Goal: Task Accomplishment & Management: Use online tool/utility

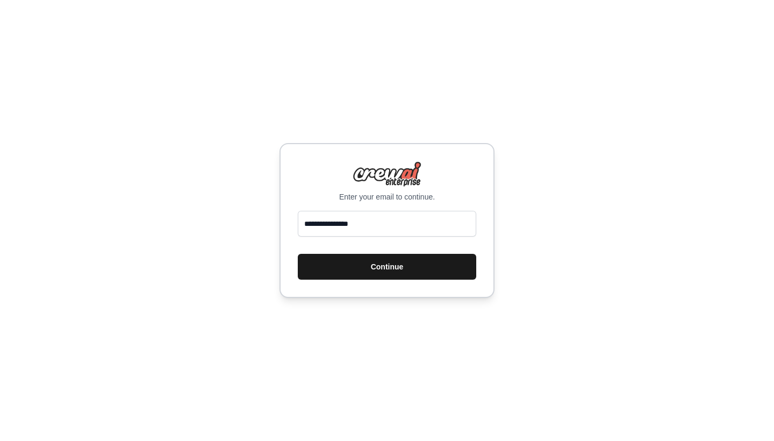
type input "**********"
click at [419, 264] on button "Continue" at bounding box center [387, 267] width 178 height 26
click at [372, 269] on button "Continue" at bounding box center [387, 267] width 178 height 26
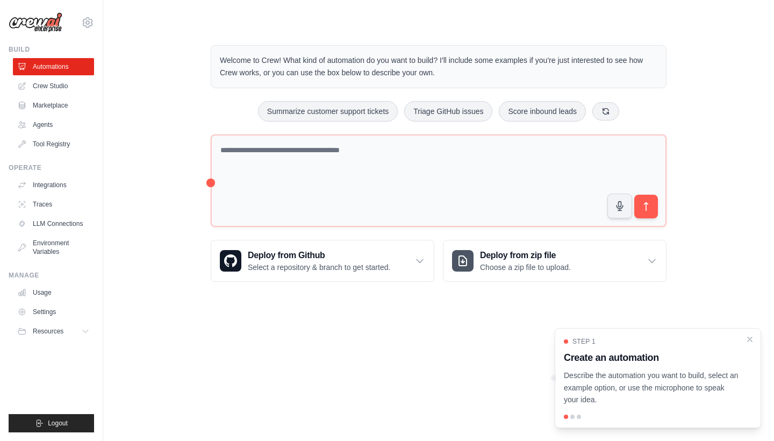
drag, startPoint x: 220, startPoint y: 60, endPoint x: 436, endPoint y: 74, distance: 217.0
click at [436, 74] on div "Welcome to Crew! What kind of automation do you want to build? I'll include som…" at bounding box center [439, 66] width 456 height 43
click at [547, 70] on p "Welcome to Crew! What kind of automation do you want to build? I'll include som…" at bounding box center [438, 66] width 437 height 25
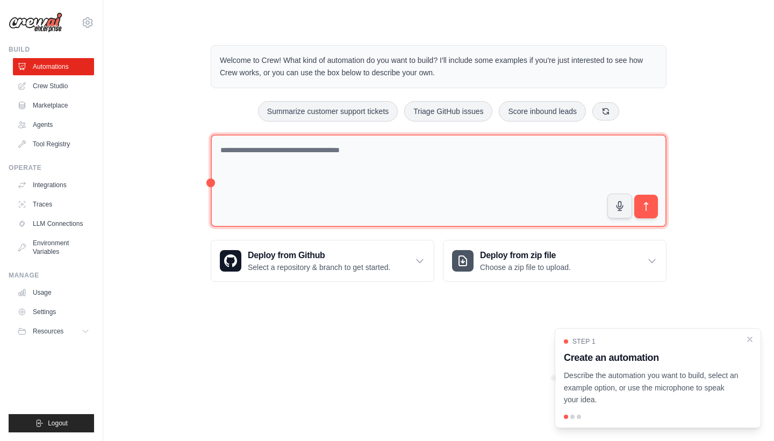
click at [268, 158] on textarea at bounding box center [439, 180] width 456 height 93
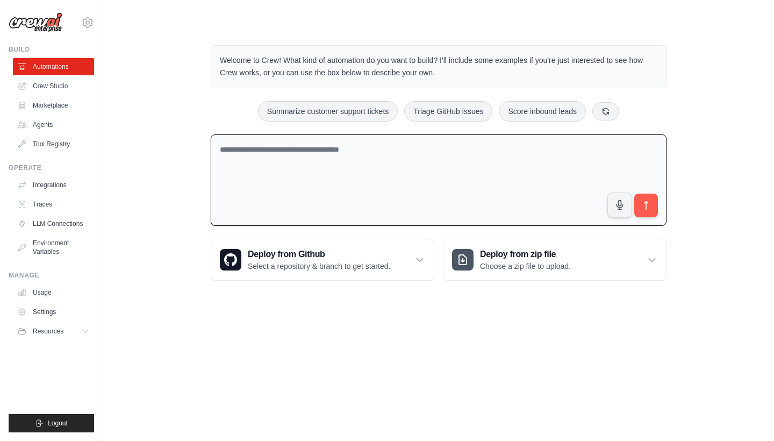
paste textarea "**********"
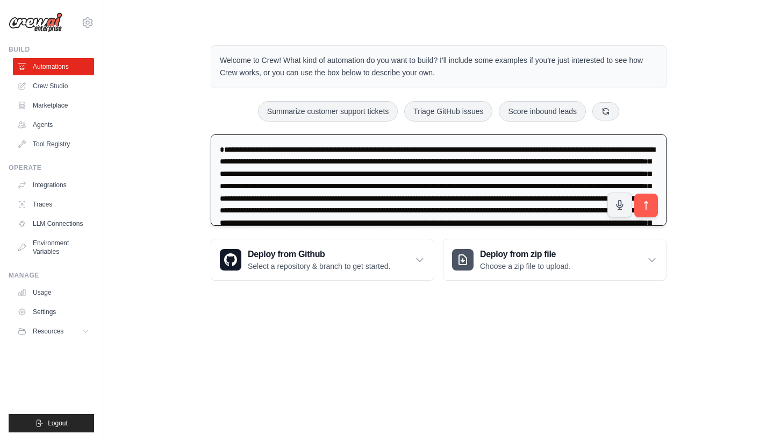
scroll to position [68, 0]
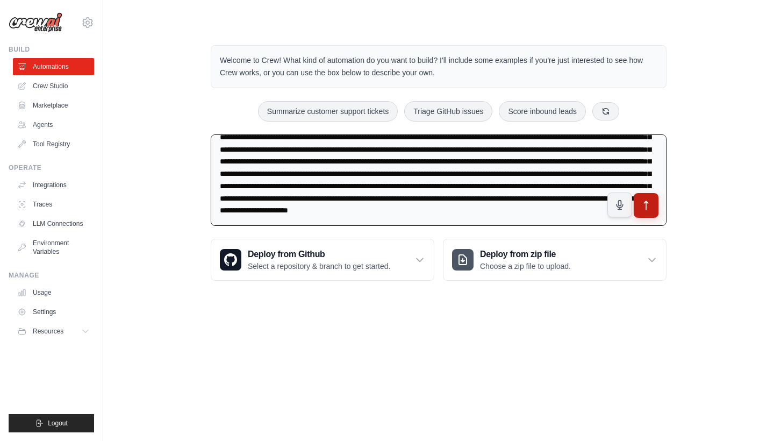
type textarea "**********"
click at [648, 208] on icon "submit" at bounding box center [645, 205] width 11 height 11
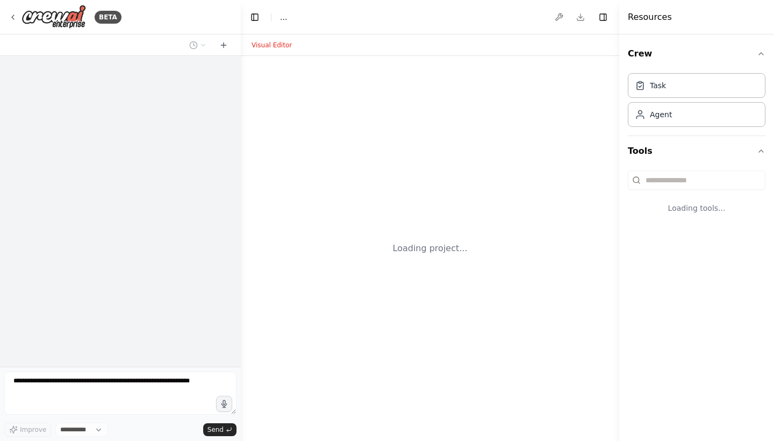
select select "****"
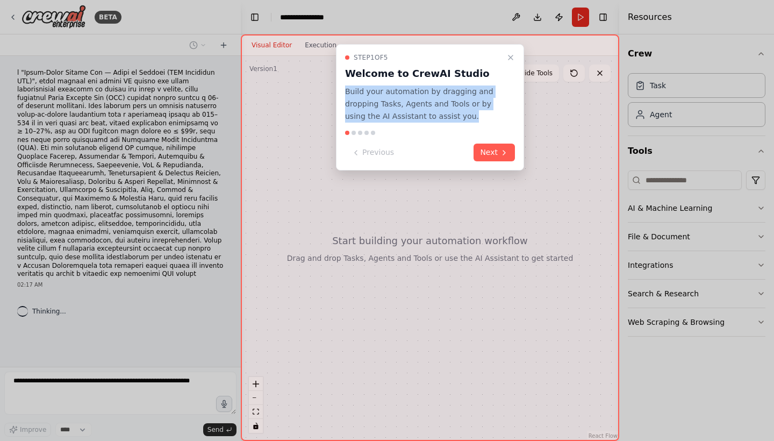
drag, startPoint x: 344, startPoint y: 92, endPoint x: 474, endPoint y: 116, distance: 132.2
click at [474, 117] on div "Step 1 of 5 Welcome to CrewAI Studio Build your automation by dragging and drop…" at bounding box center [430, 107] width 188 height 126
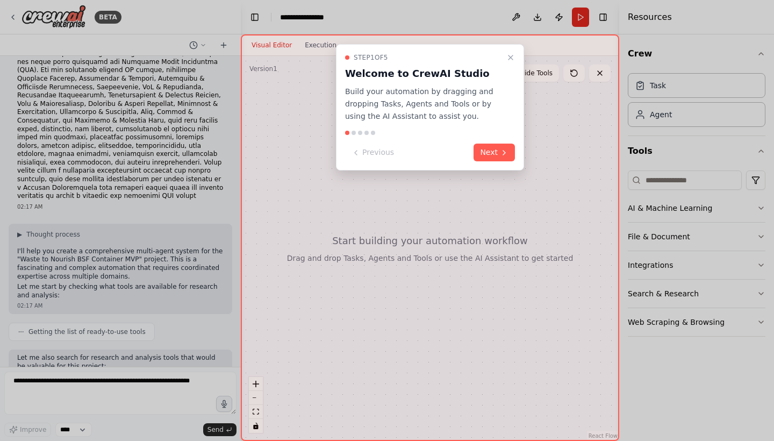
scroll to position [133, 0]
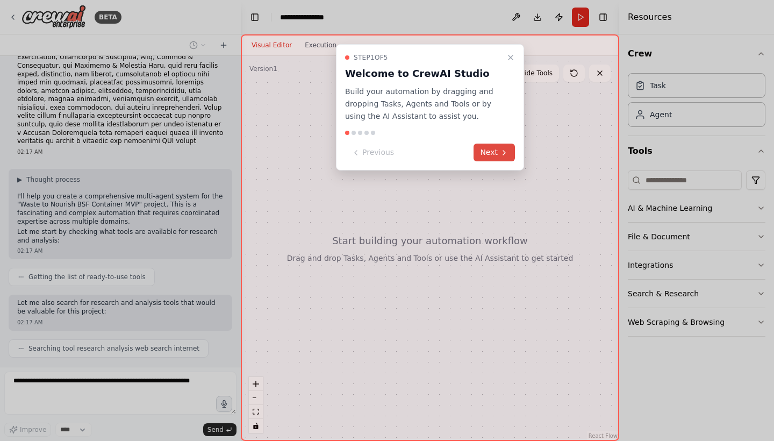
click at [487, 151] on button "Next" at bounding box center [493, 152] width 41 height 18
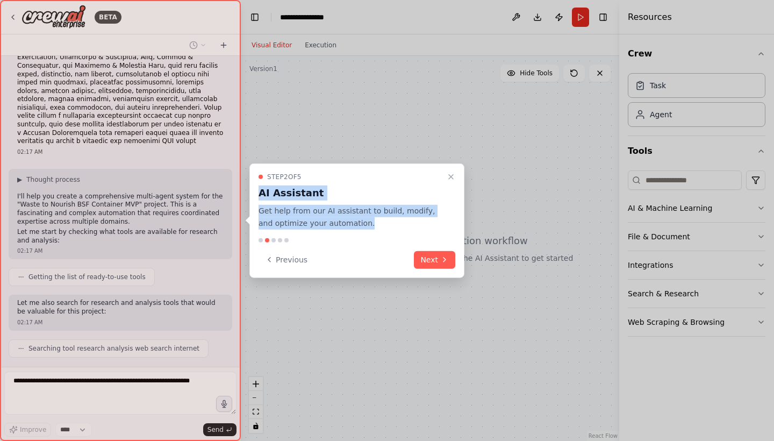
drag, startPoint x: 258, startPoint y: 193, endPoint x: 340, endPoint y: 234, distance: 91.1
click at [338, 234] on div "Step 2 of 5 AI Assistant Get help from our AI assistant to build, modify, and o…" at bounding box center [356, 220] width 215 height 114
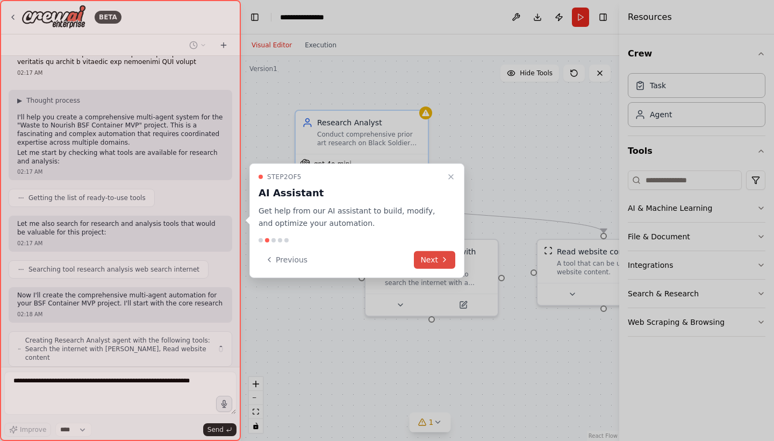
scroll to position [220, 0]
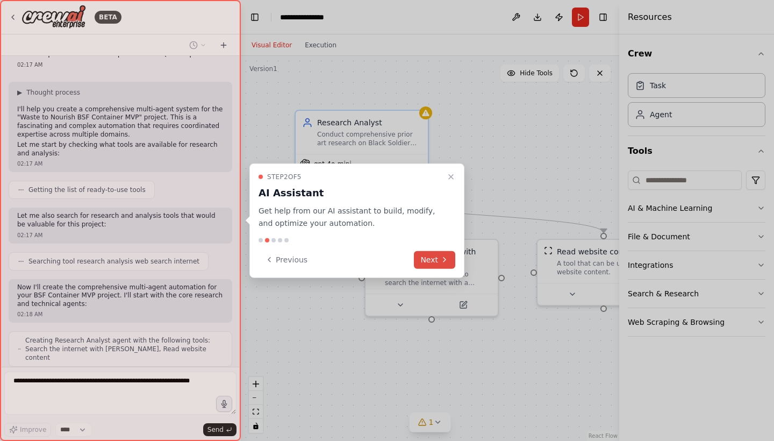
click at [431, 259] on button "Next" at bounding box center [434, 259] width 41 height 18
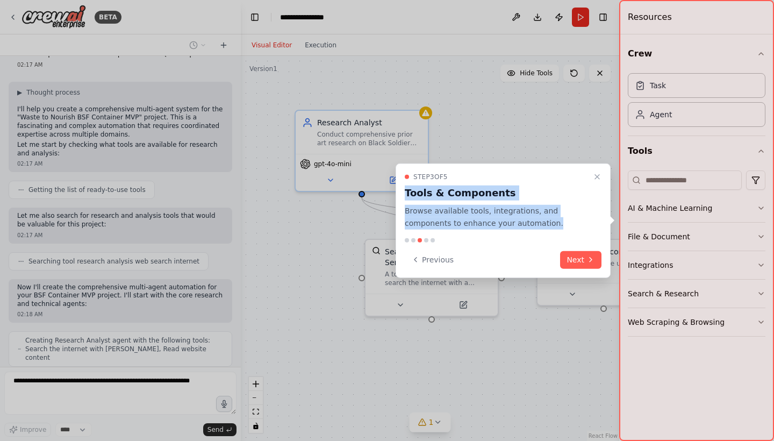
drag, startPoint x: 405, startPoint y: 191, endPoint x: 578, endPoint y: 239, distance: 180.1
click at [578, 239] on div "Step 3 of 5 Tools & Components Browse available tools, integrations, and compon…" at bounding box center [502, 220] width 215 height 114
click at [580, 255] on button "Next" at bounding box center [580, 259] width 41 height 18
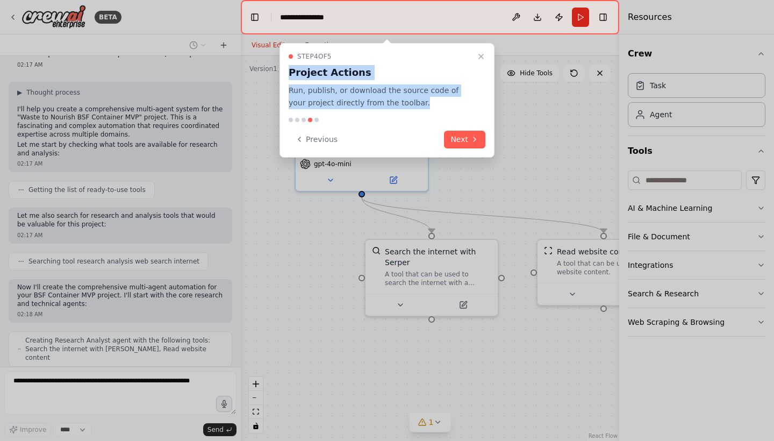
drag, startPoint x: 290, startPoint y: 71, endPoint x: 402, endPoint y: 111, distance: 119.6
click at [402, 111] on div "Step 4 of 5 Project Actions Run, publish, or download the source code of your p…" at bounding box center [386, 100] width 215 height 114
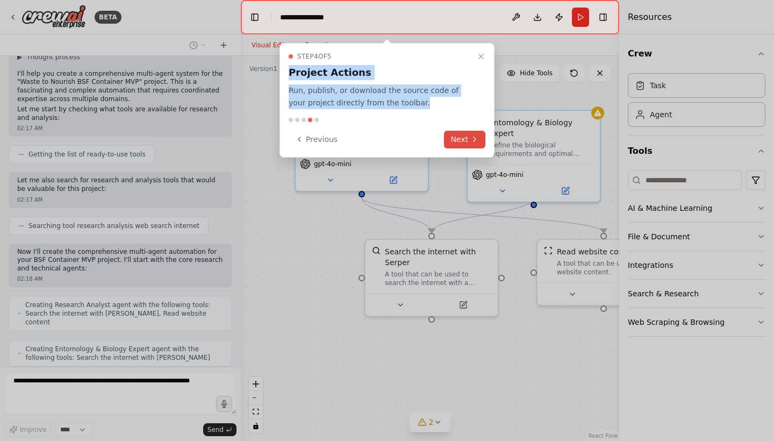
click at [477, 133] on button "Next" at bounding box center [464, 140] width 41 height 18
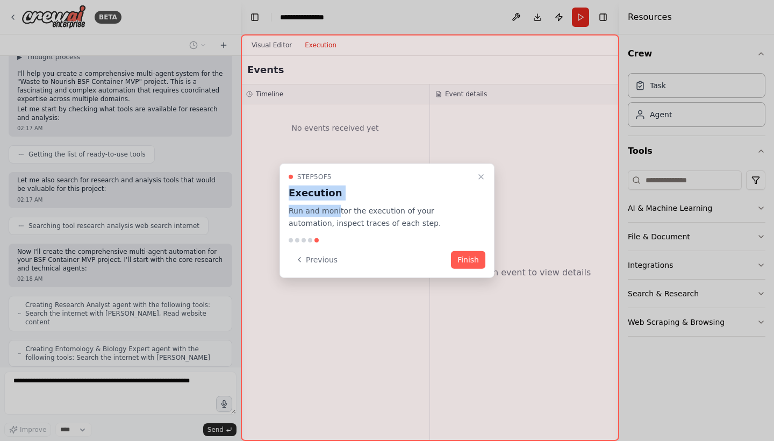
scroll to position [291, 0]
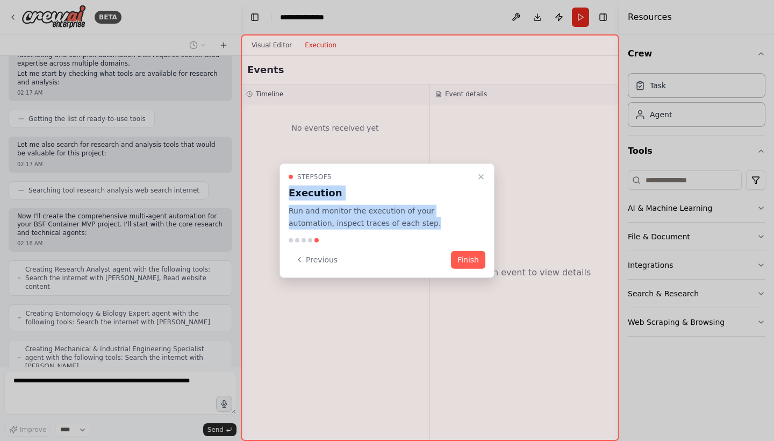
drag, startPoint x: 287, startPoint y: 190, endPoint x: 437, endPoint y: 227, distance: 154.0
click at [437, 227] on div "Step 5 of 5 Execution Run and monitor the execution of your automation, inspect…" at bounding box center [386, 220] width 215 height 114
click at [473, 258] on button "Finish" at bounding box center [468, 259] width 34 height 18
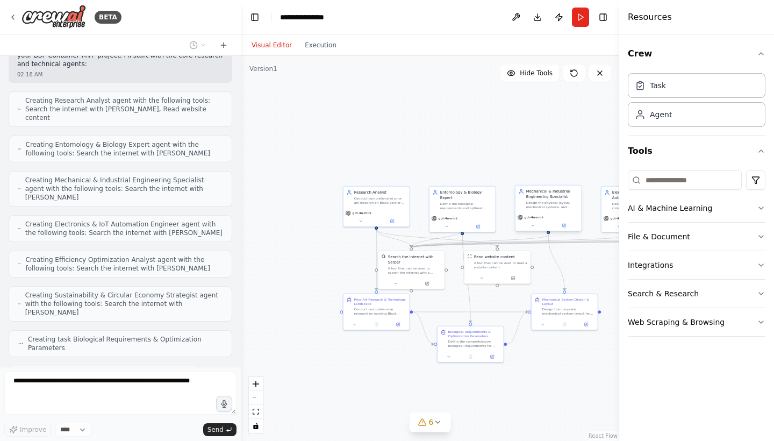
scroll to position [486, 0]
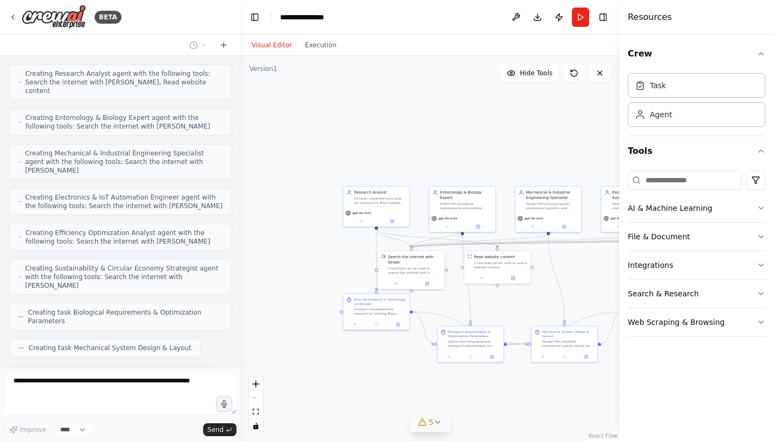
click at [434, 424] on icon at bounding box center [437, 421] width 9 height 9
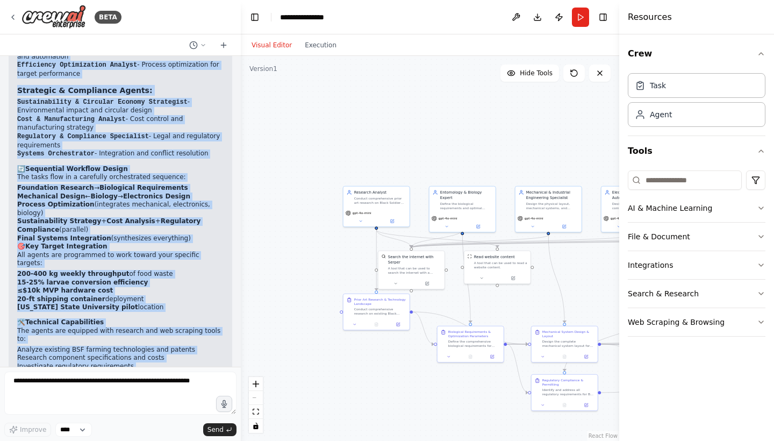
scroll to position [1396, 0]
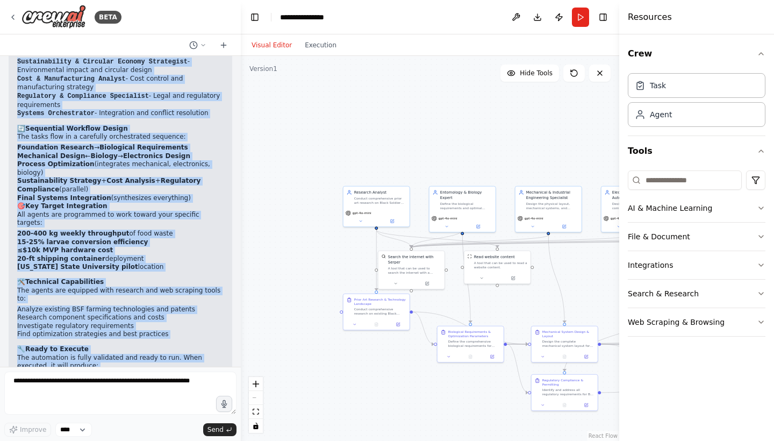
drag, startPoint x: 18, startPoint y: 166, endPoint x: 165, endPoint y: 410, distance: 285.3
click at [165, 410] on div "BETA 02:17 AM ▶ Thought process I'll help you create a comprehensive multi-agen…" at bounding box center [120, 220] width 241 height 441
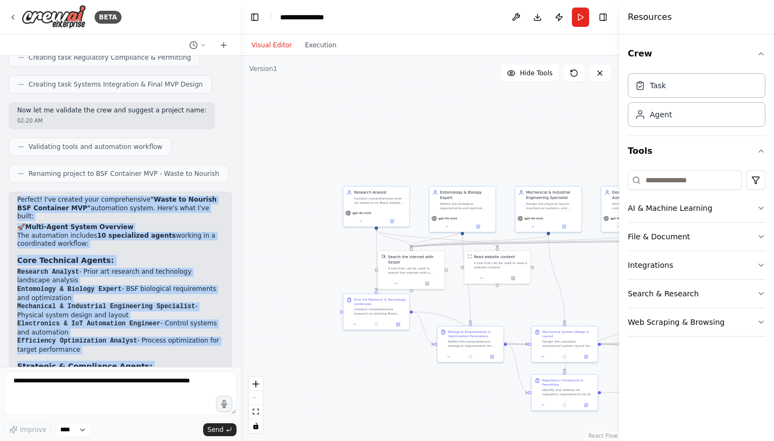
scroll to position [1027, 0]
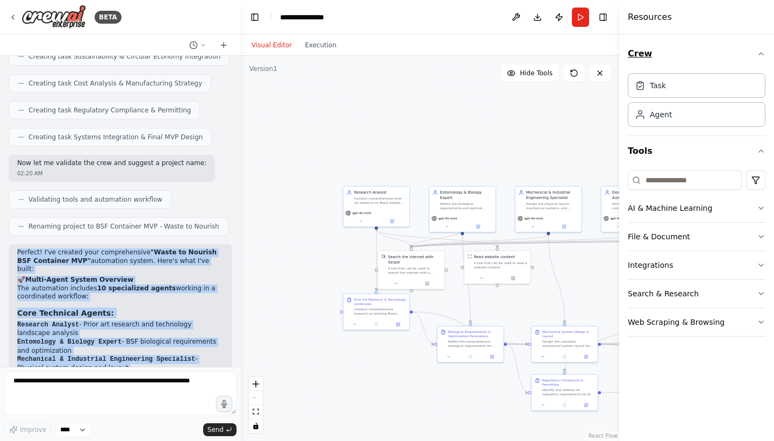
click at [758, 54] on icon "button" at bounding box center [760, 53] width 9 height 9
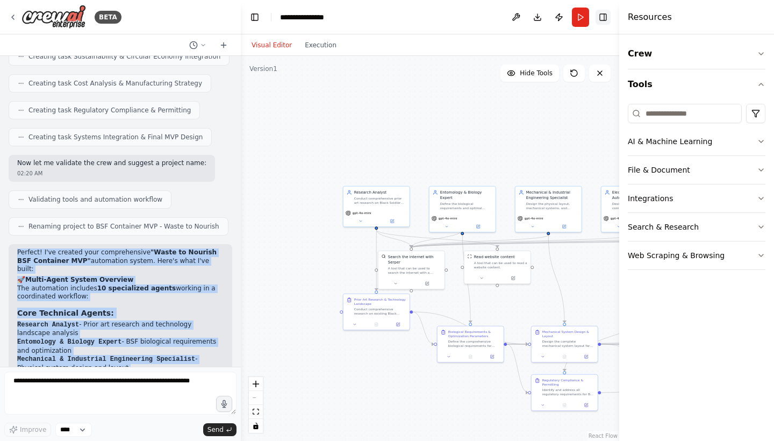
click at [603, 19] on button "Toggle Right Sidebar" at bounding box center [602, 17] width 15 height 15
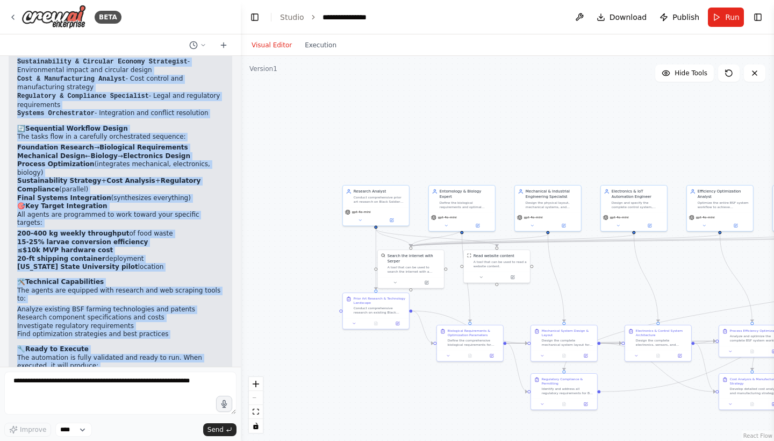
scroll to position [0, 0]
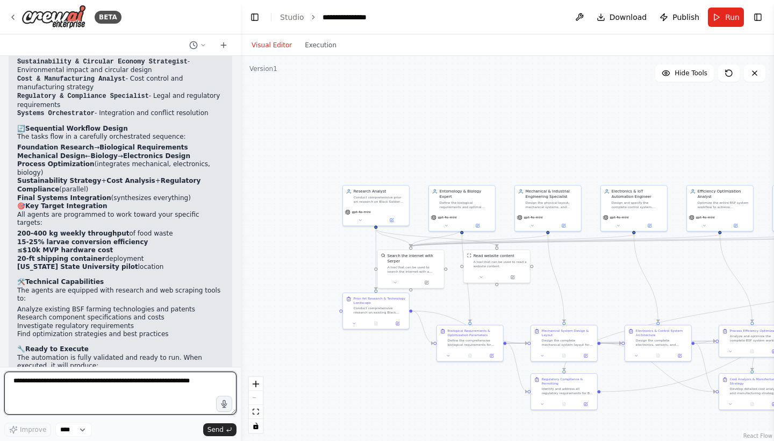
click at [40, 385] on textarea at bounding box center [120, 392] width 232 height 43
click at [190, 392] on textarea at bounding box center [120, 392] width 232 height 43
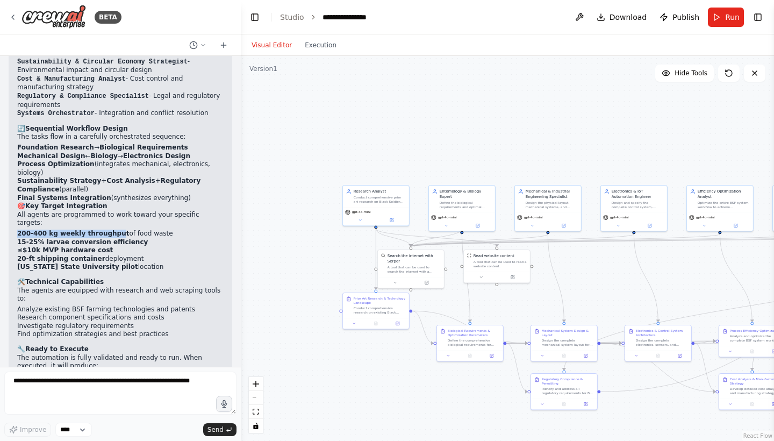
drag, startPoint x: 17, startPoint y: 139, endPoint x: 117, endPoint y: 139, distance: 99.9
click at [117, 139] on div "Perfect! I've created your comprehensive "Waste to Nourish BSF Container MVP" a…" at bounding box center [120, 171] width 223 height 593
copy strong "200-400 kg weekly throughpu"
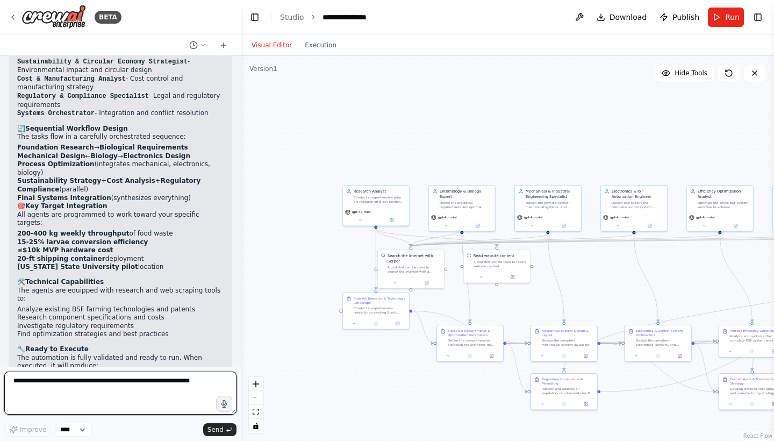
click at [56, 387] on textarea at bounding box center [120, 392] width 232 height 43
paste textarea "**********"
click at [56, 380] on textarea "**********" at bounding box center [120, 392] width 232 height 43
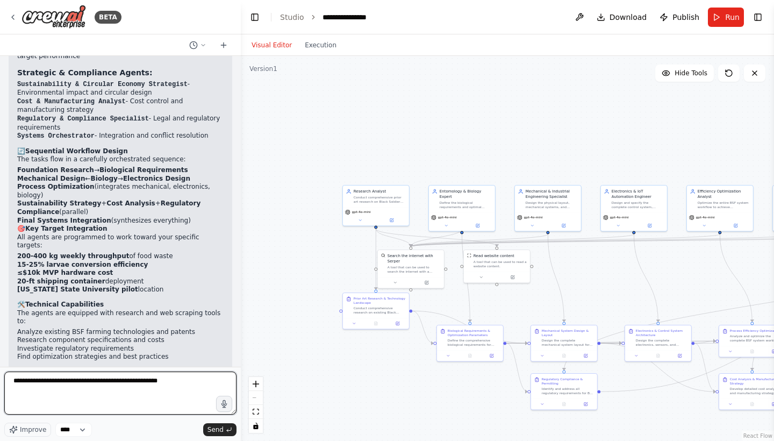
scroll to position [1371, 0]
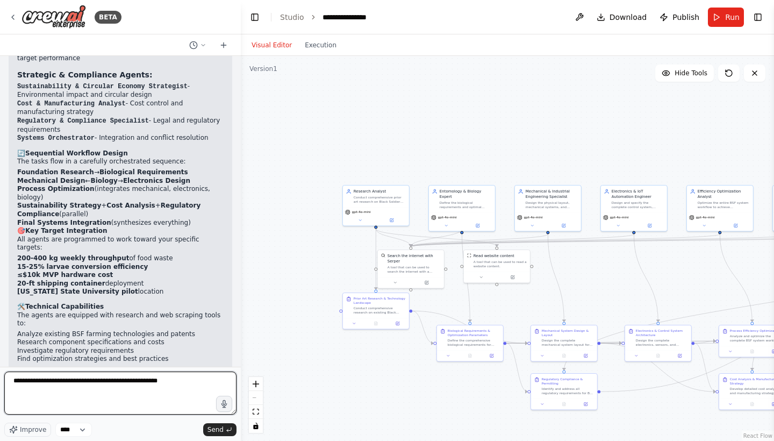
type textarea "**********"
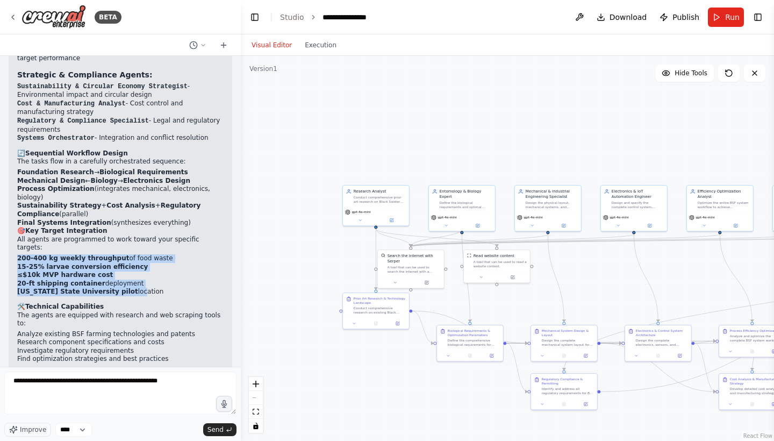
drag, startPoint x: 17, startPoint y: 165, endPoint x: 122, endPoint y: 193, distance: 109.6
click at [122, 194] on div "Perfect! I've created your comprehensive "Waste to Nourish BSF Container MVP" a…" at bounding box center [120, 196] width 223 height 593
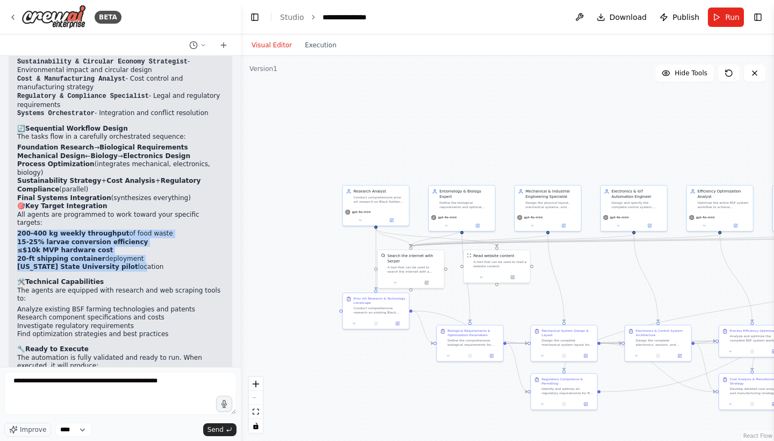
scroll to position [0, 0]
click at [130, 133] on p "The tasks flow in a carefully orchestrated sequence:" at bounding box center [120, 137] width 206 height 9
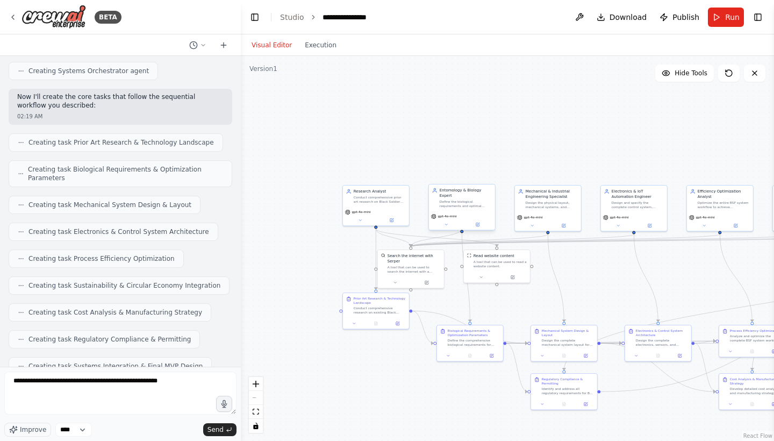
scroll to position [1396, 0]
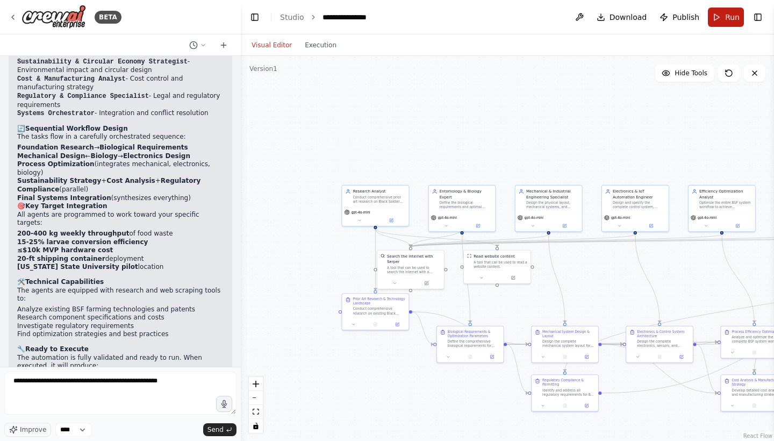
click at [725, 26] on button "Run" at bounding box center [726, 17] width 36 height 19
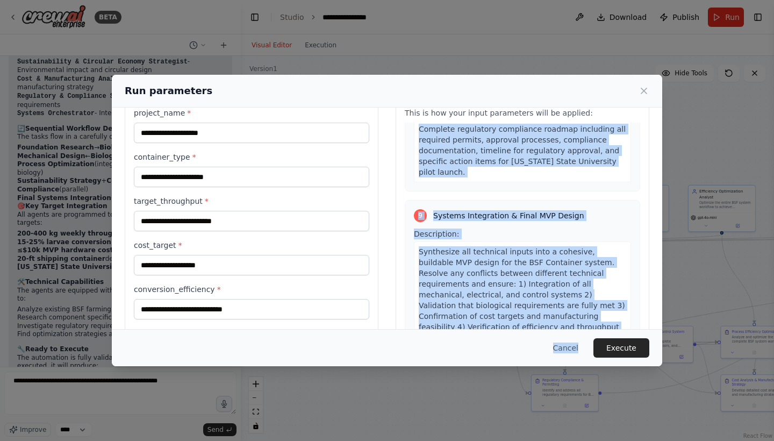
scroll to position [94, 0]
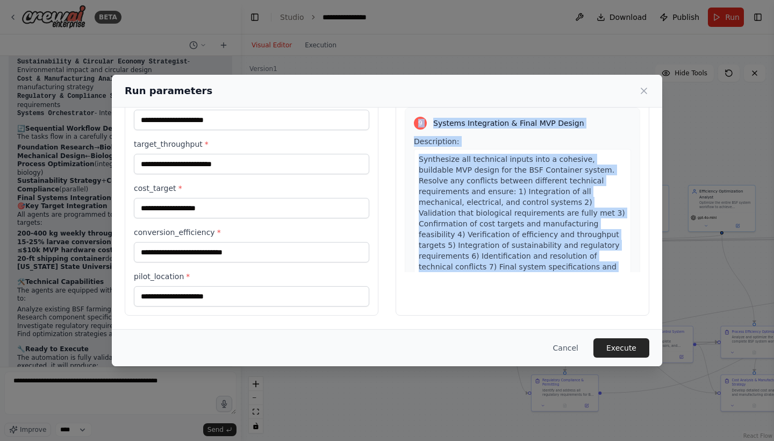
drag, startPoint x: 413, startPoint y: 164, endPoint x: 583, endPoint y: 278, distance: 205.2
click at [583, 278] on div "Preview This is how your input parameters will be applied: 1 Prior Art Research…" at bounding box center [522, 170] width 254 height 289
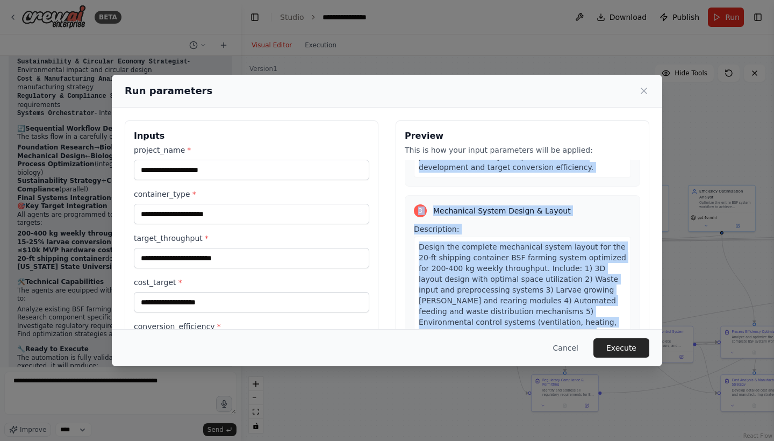
scroll to position [541, 0]
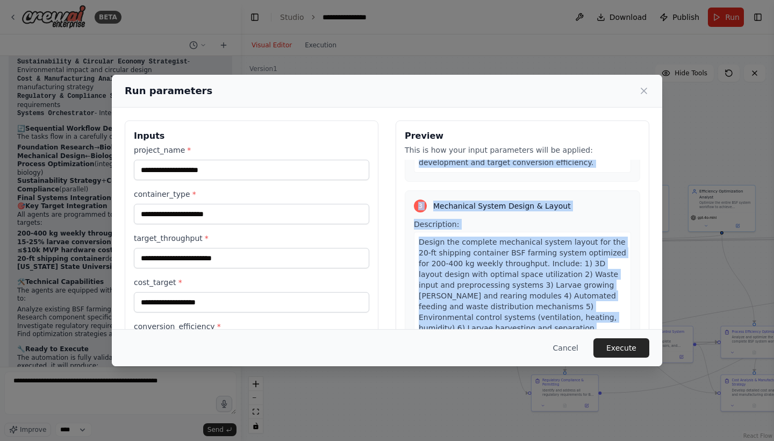
click at [461, 237] on span "Design the complete mechanical system layout for the 20-ft shipping container B…" at bounding box center [522, 311] width 207 height 148
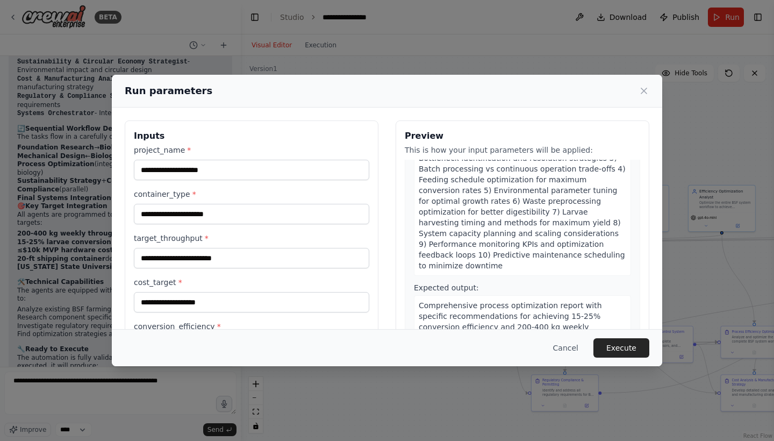
scroll to position [1346, 0]
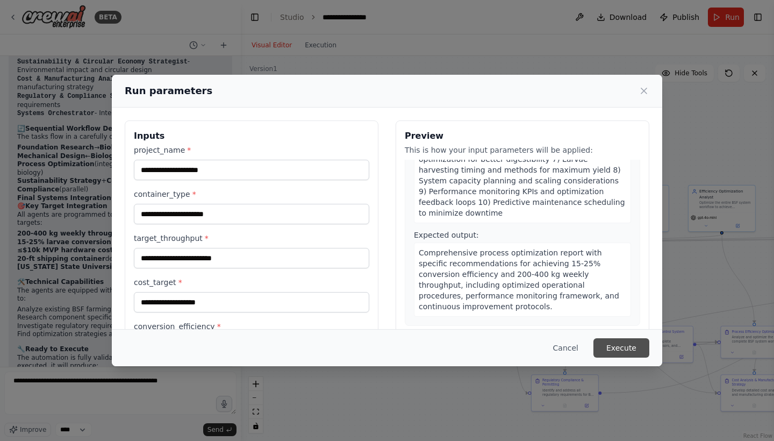
click at [631, 343] on button "Execute" at bounding box center [621, 347] width 56 height 19
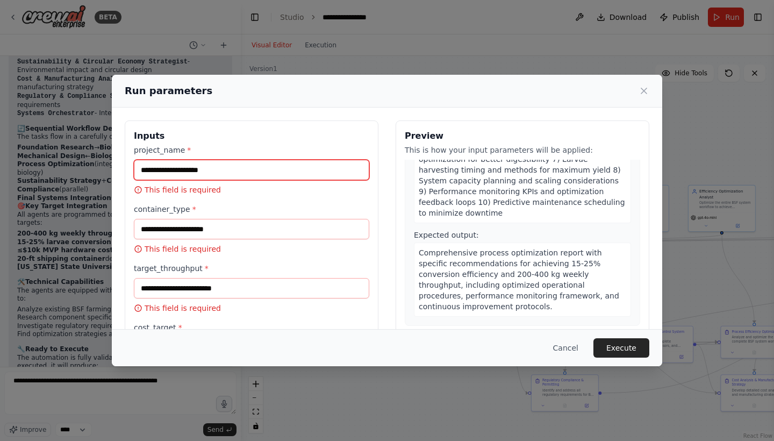
click at [261, 176] on input "project_name *" at bounding box center [251, 170] width 235 height 20
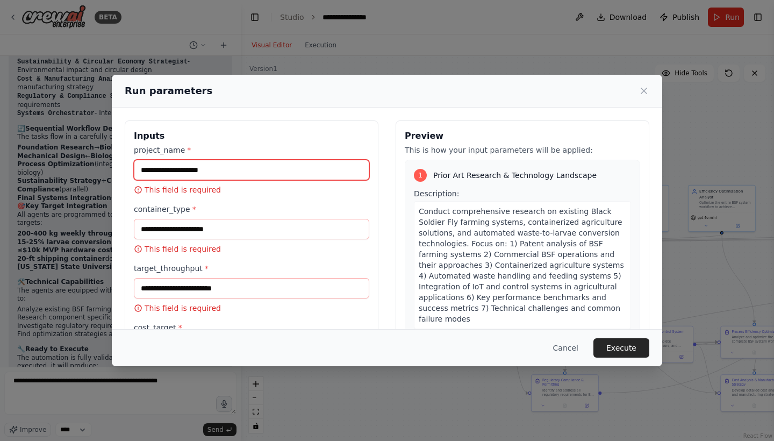
scroll to position [0, 0]
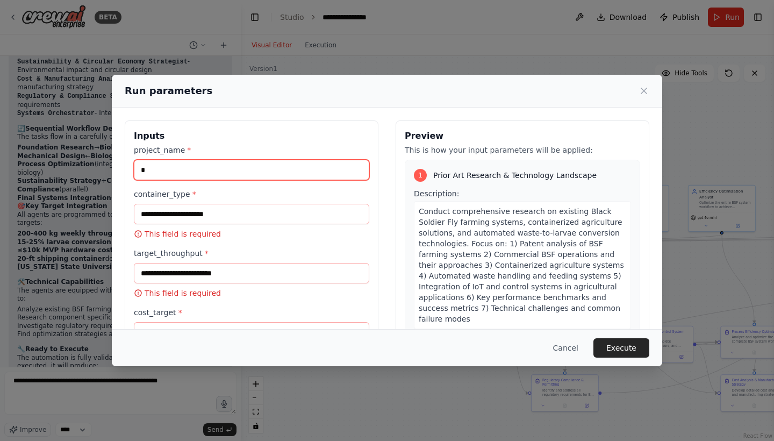
type input "*"
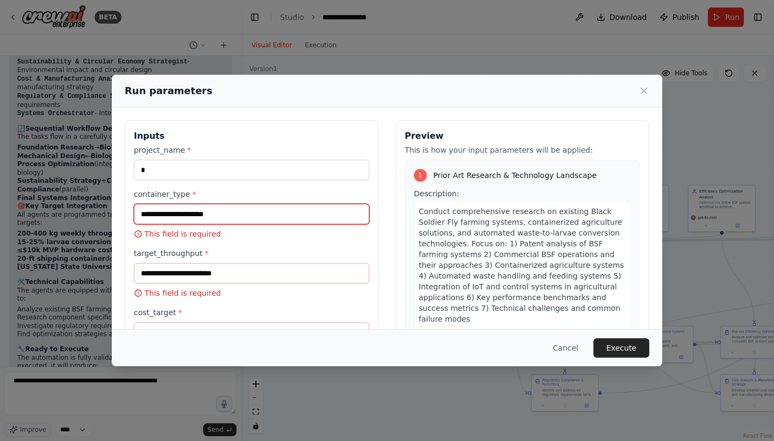
click at [297, 213] on input "container_type *" at bounding box center [251, 214] width 235 height 20
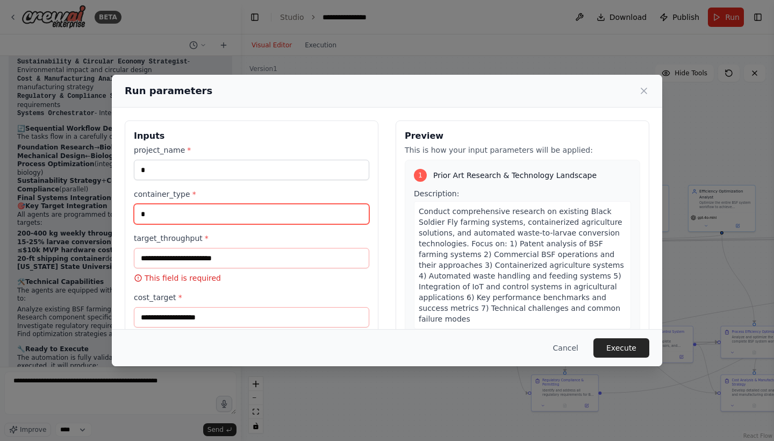
type input "*"
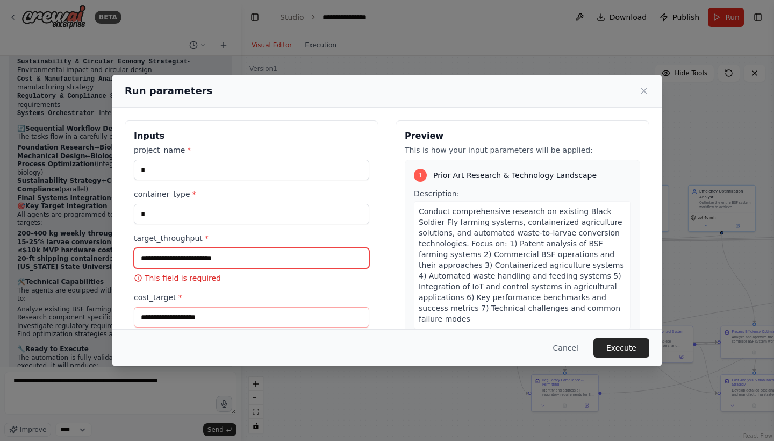
click at [228, 260] on input "target_throughput *" at bounding box center [251, 258] width 235 height 20
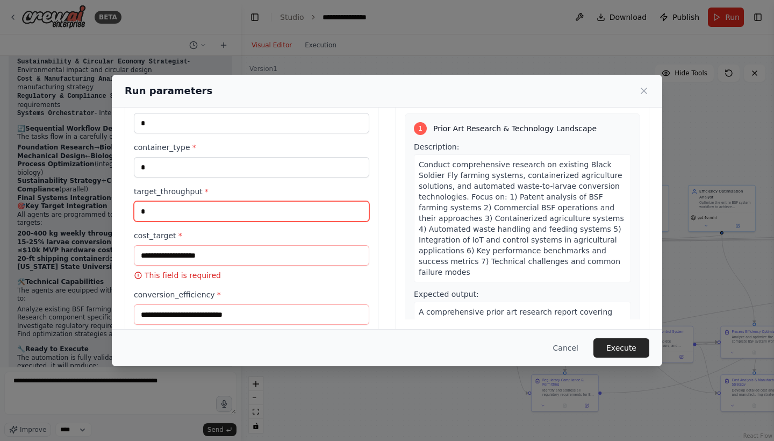
scroll to position [69, 0]
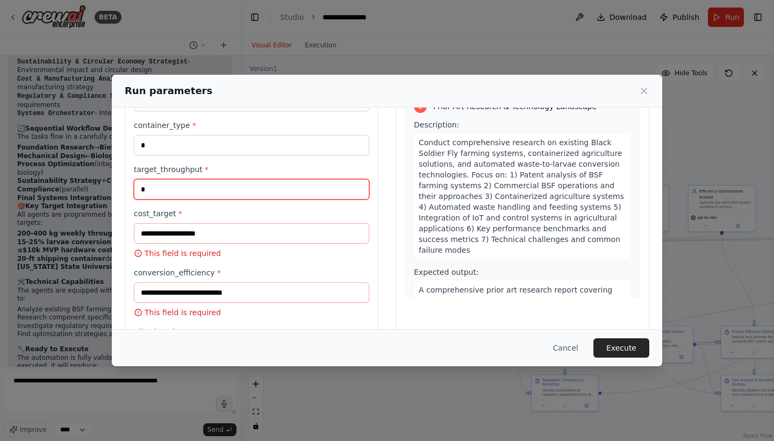
type input "*"
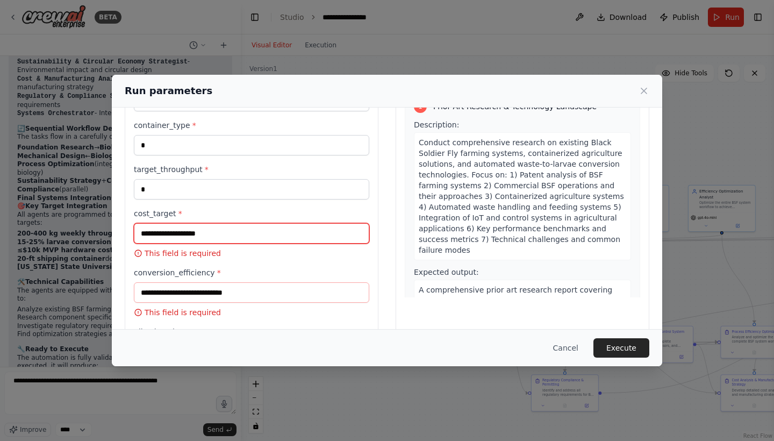
click at [220, 239] on input "cost_target *" at bounding box center [251, 233] width 235 height 20
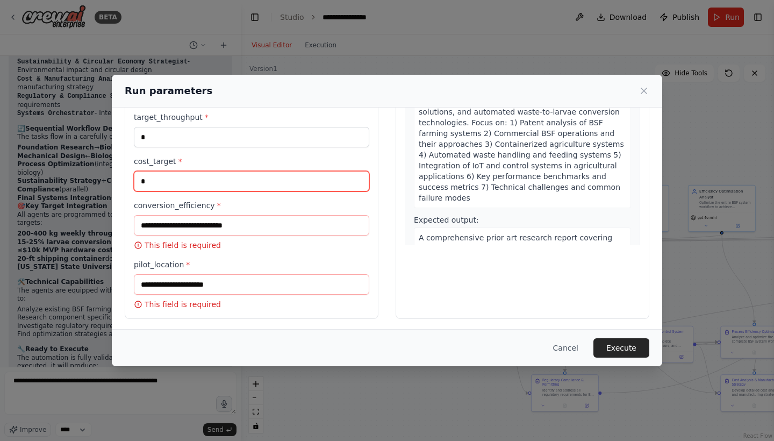
scroll to position [121, 0]
type input "*"
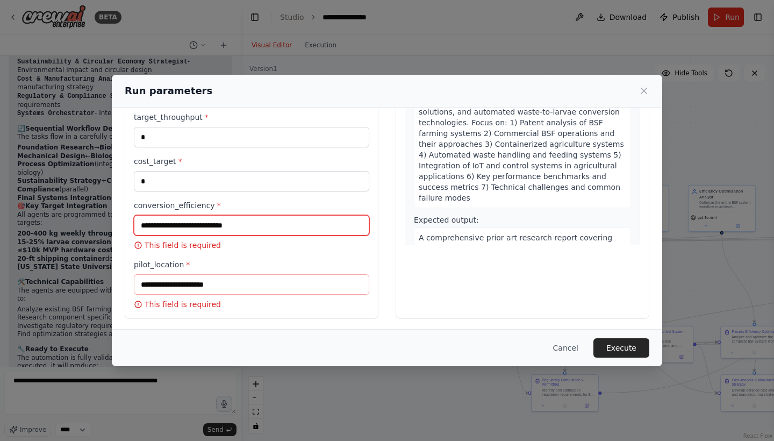
click at [199, 228] on input "conversion_efficiency *" at bounding box center [251, 225] width 235 height 20
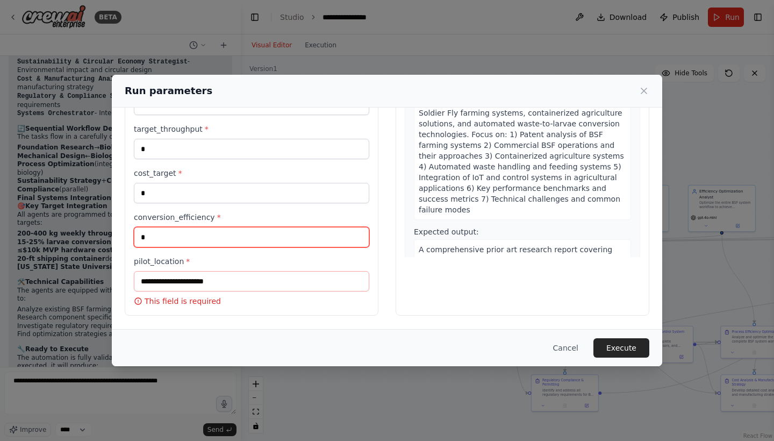
scroll to position [0, 0]
type input "*"
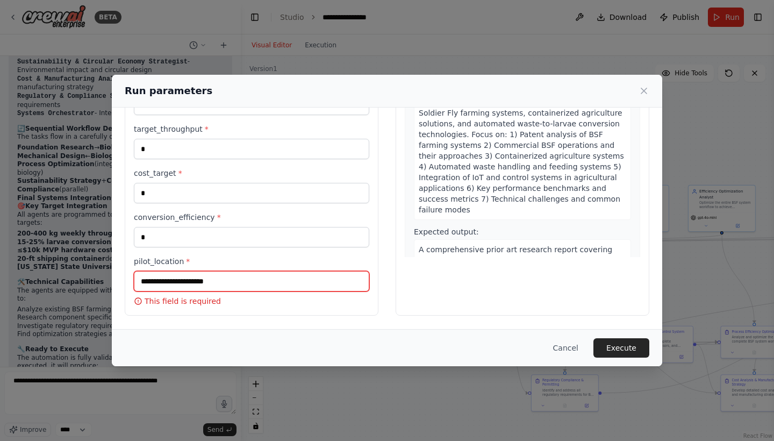
click at [185, 283] on input "pilot_location *" at bounding box center [251, 281] width 235 height 20
type input "*"
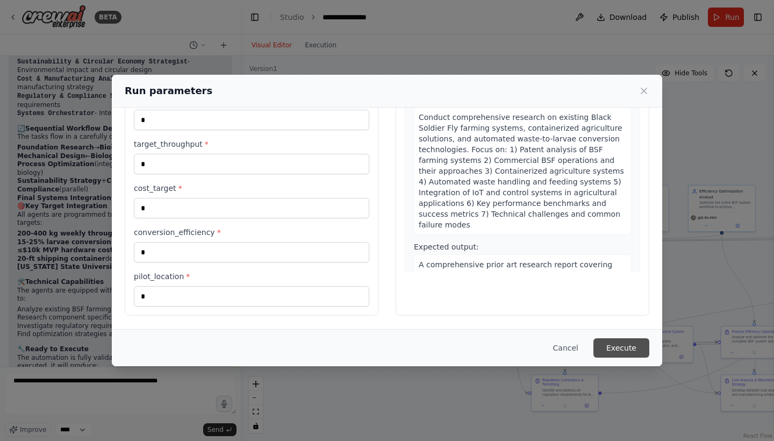
click at [621, 346] on button "Execute" at bounding box center [621, 347] width 56 height 19
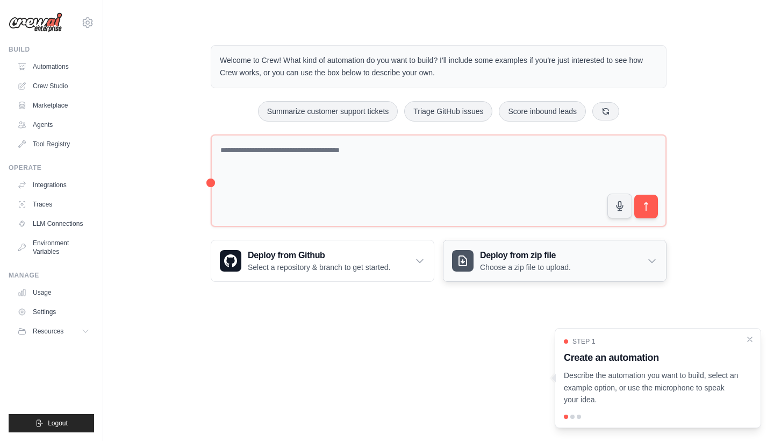
drag, startPoint x: 497, startPoint y: 257, endPoint x: 481, endPoint y: 277, distance: 25.7
click at [497, 257] on h3 "Deploy from zip file" at bounding box center [525, 255] width 91 height 13
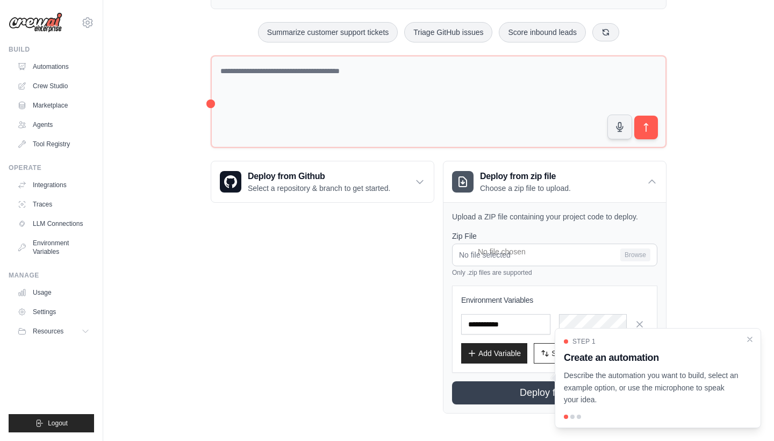
scroll to position [78, 0]
click at [743, 335] on div "Step 1 Create an automation Describe the automation you want to build, select a…" at bounding box center [657, 378] width 206 height 100
click at [752, 341] on icon "Close walkthrough" at bounding box center [749, 338] width 5 height 5
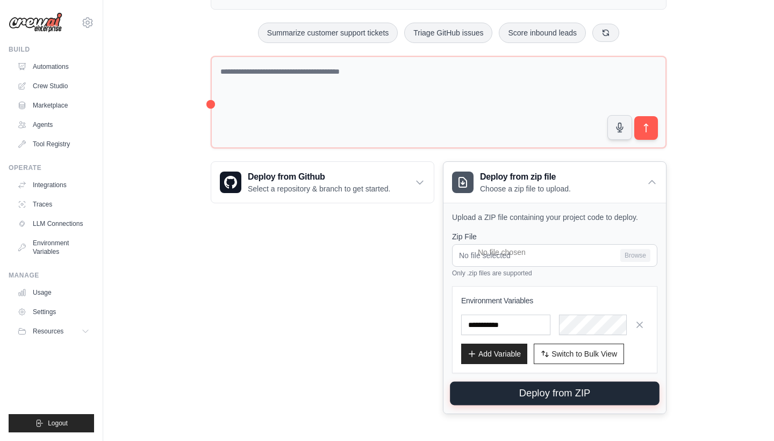
click at [553, 394] on button "Deploy from ZIP" at bounding box center [555, 393] width 210 height 24
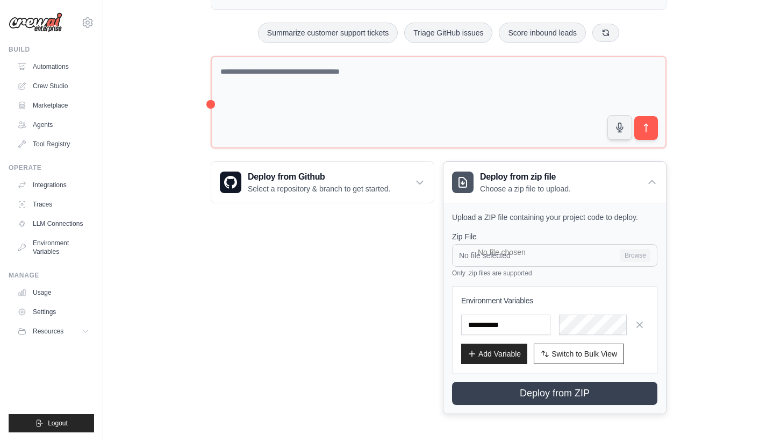
click at [638, 258] on input "No file selected Browse" at bounding box center [554, 255] width 205 height 23
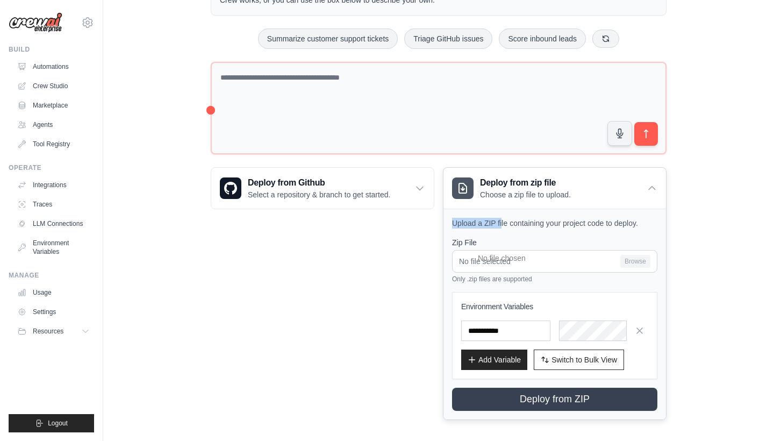
drag, startPoint x: 455, startPoint y: 218, endPoint x: 503, endPoint y: 225, distance: 49.5
click at [503, 225] on p "Upload a ZIP file containing your project code to deploy." at bounding box center [554, 223] width 205 height 11
drag, startPoint x: 481, startPoint y: 222, endPoint x: 509, endPoint y: 223, distance: 27.4
click at [509, 223] on p "Upload a ZIP file containing your project code to deploy." at bounding box center [554, 223] width 205 height 11
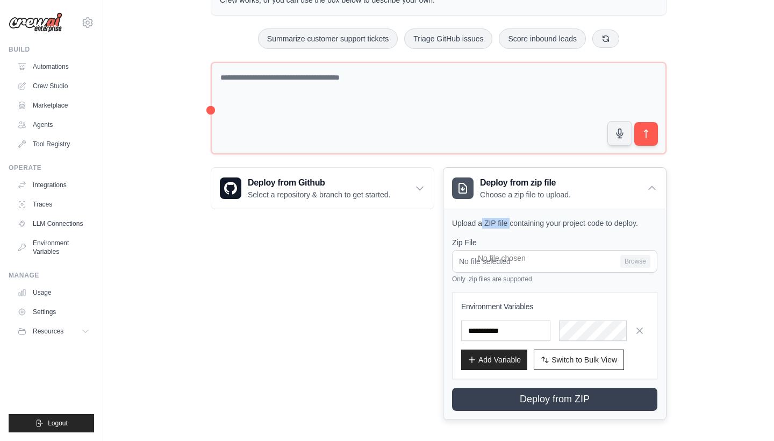
copy p "ZIP file"
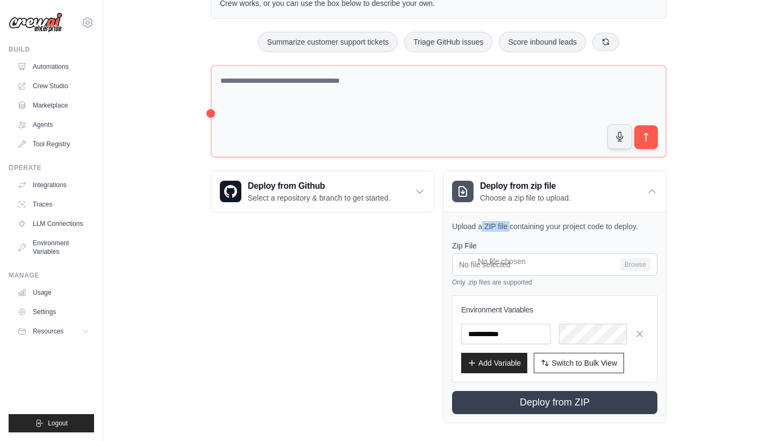
scroll to position [71, 0]
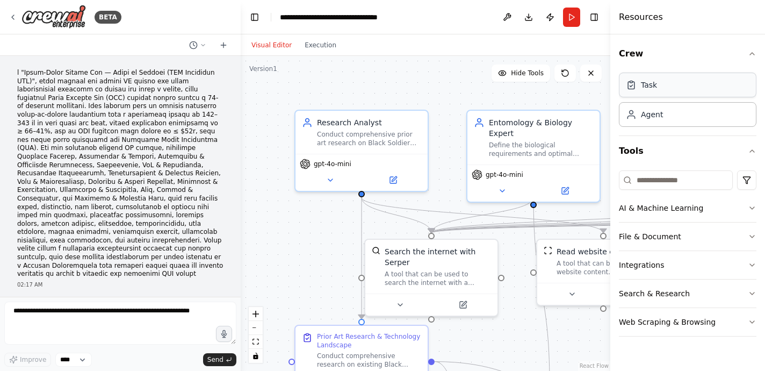
scroll to position [1466, 0]
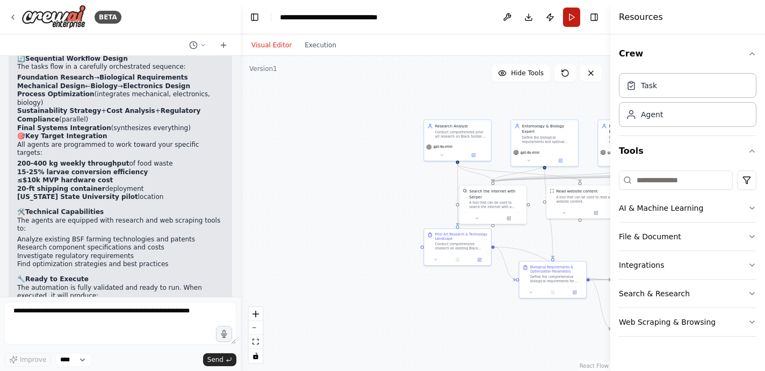
click at [572, 19] on button "Run" at bounding box center [571, 17] width 17 height 19
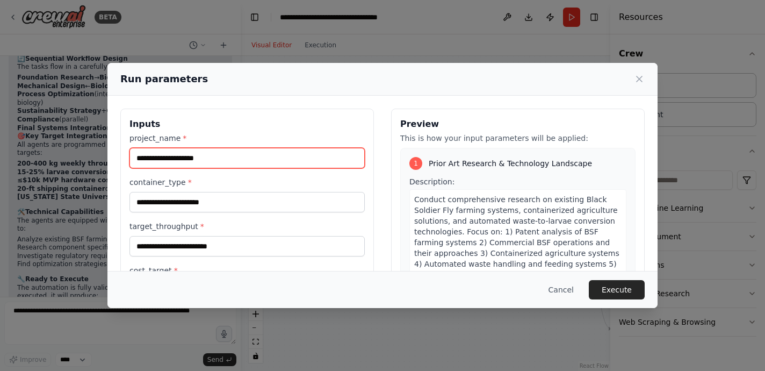
click at [281, 165] on input "project_name *" at bounding box center [246, 158] width 235 height 20
type input "*"
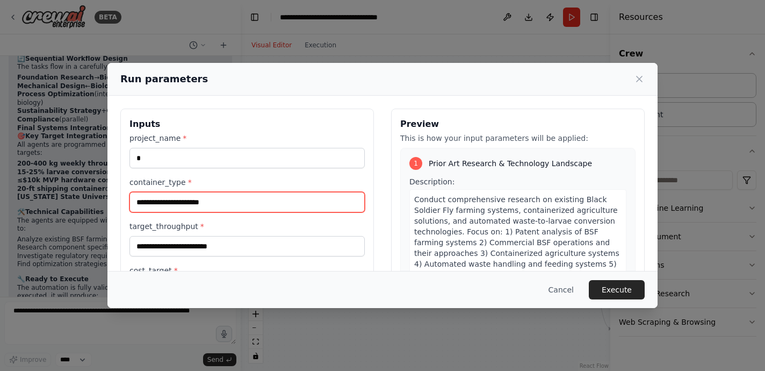
click at [221, 210] on input "container_type *" at bounding box center [246, 202] width 235 height 20
type input "*"
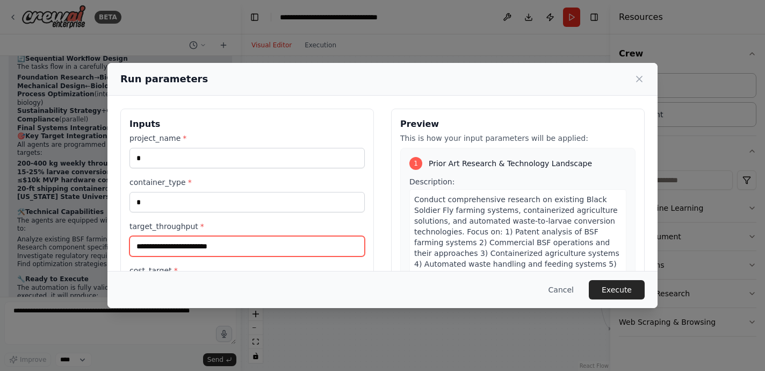
click at [190, 245] on input "target_throughput *" at bounding box center [246, 246] width 235 height 20
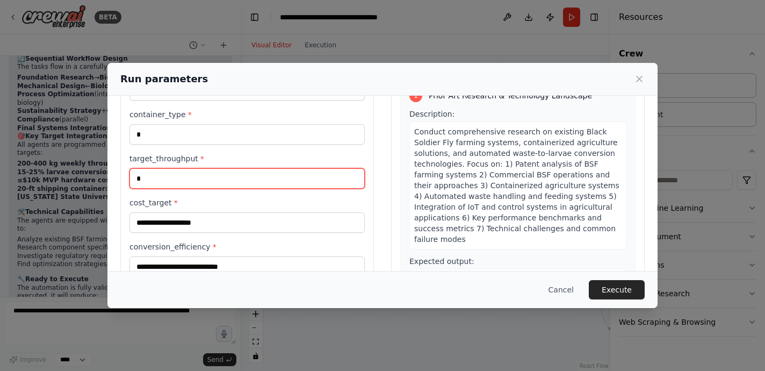
scroll to position [120, 0]
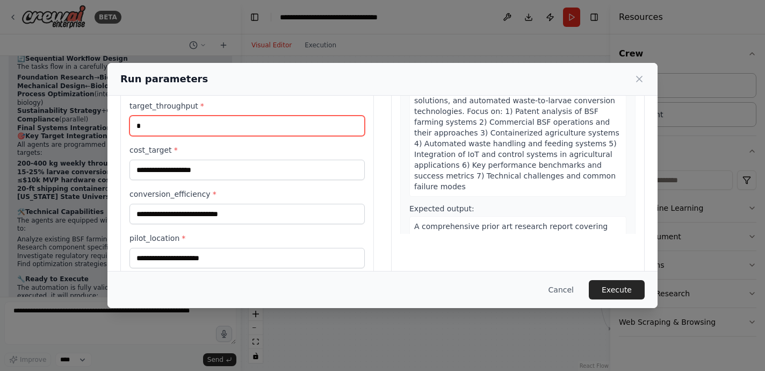
type input "*"
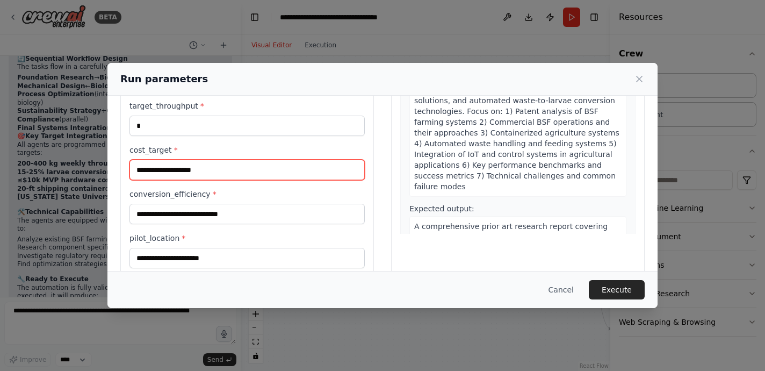
click at [201, 177] on input "cost_target *" at bounding box center [246, 170] width 235 height 20
type input "*"
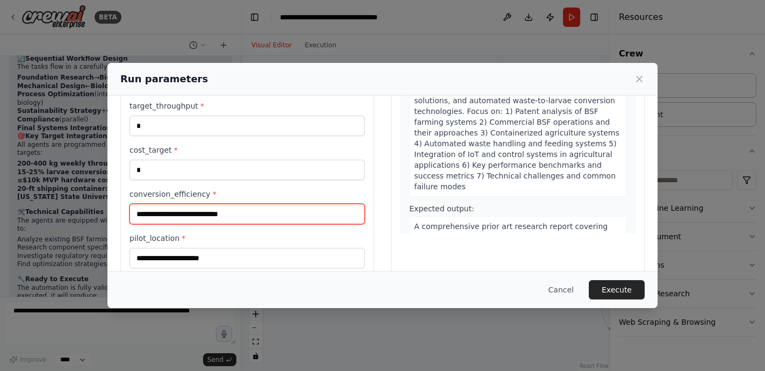
click at [176, 218] on input "conversion_efficiency *" at bounding box center [246, 214] width 235 height 20
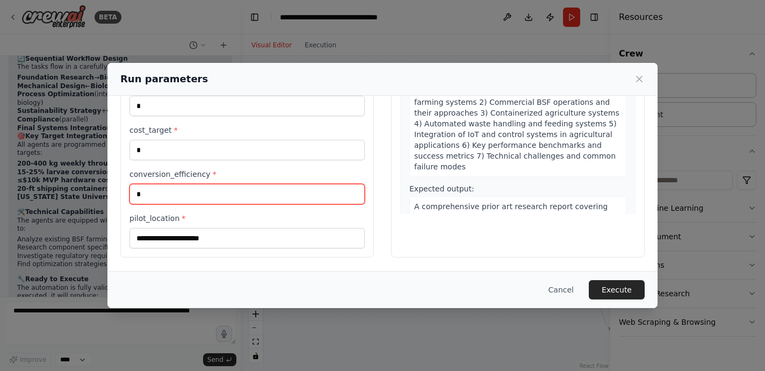
scroll to position [140, 0]
type input "*"
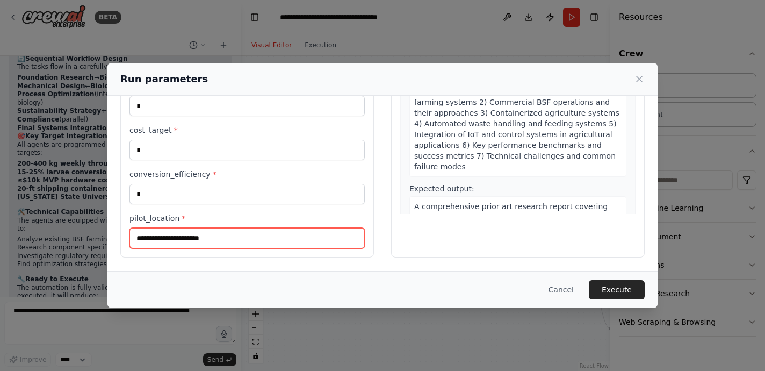
click at [180, 237] on input "pilot_location *" at bounding box center [246, 238] width 235 height 20
type input "*"
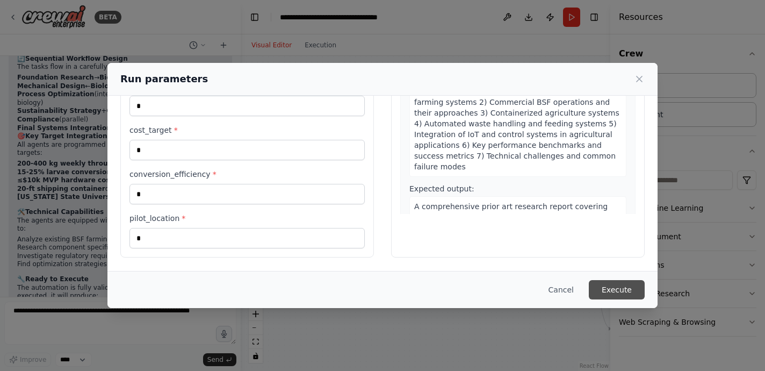
click at [623, 292] on button "Execute" at bounding box center [617, 289] width 56 height 19
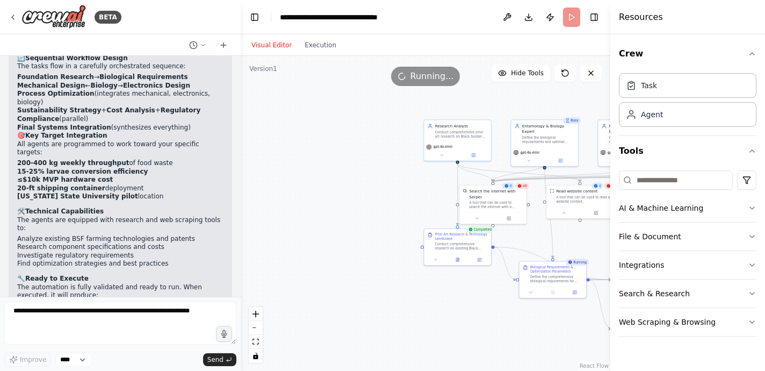
scroll to position [1466, 0]
click at [754, 57] on icon "button" at bounding box center [752, 53] width 9 height 9
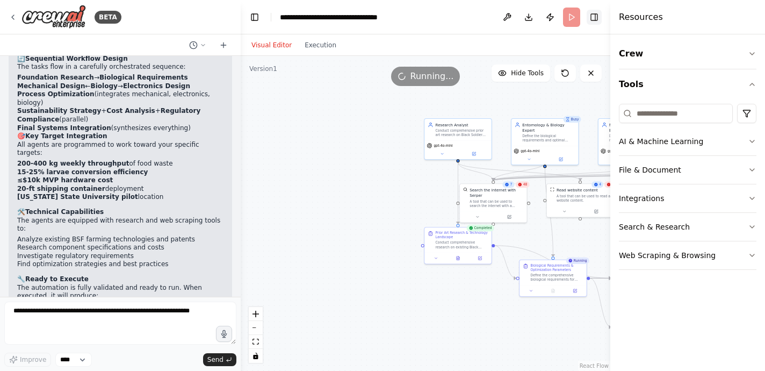
click at [595, 18] on button "Toggle Right Sidebar" at bounding box center [594, 17] width 15 height 15
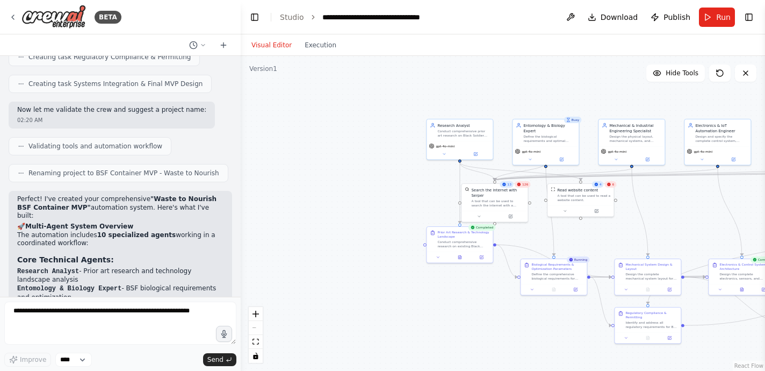
scroll to position [1122, 0]
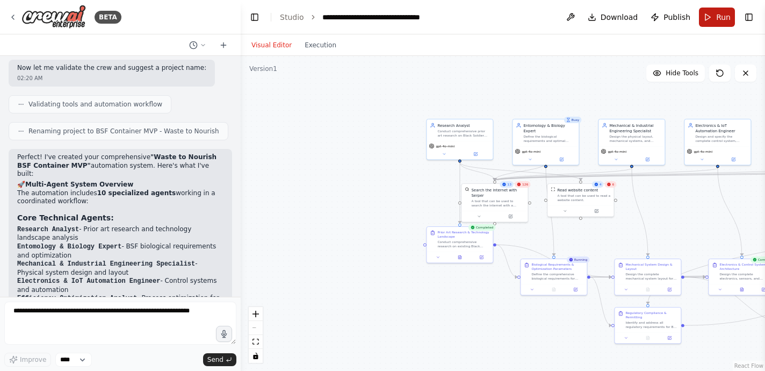
click at [722, 16] on span "Run" at bounding box center [723, 17] width 15 height 11
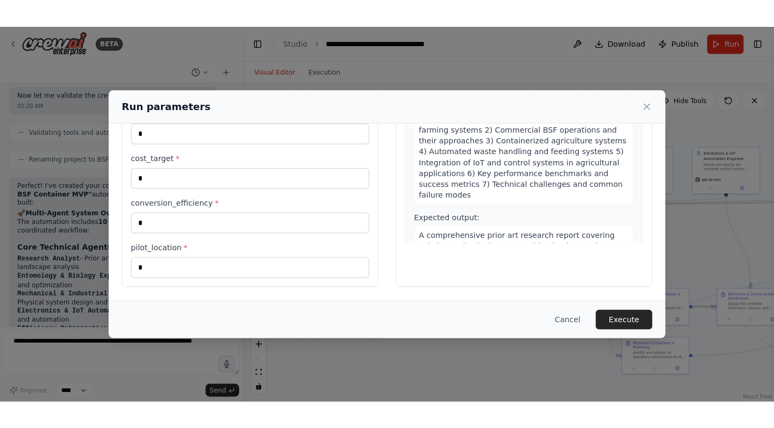
scroll to position [140, 0]
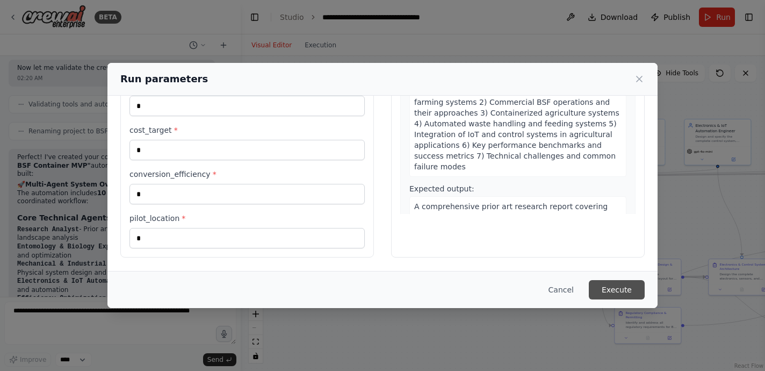
click at [629, 289] on button "Execute" at bounding box center [617, 289] width 56 height 19
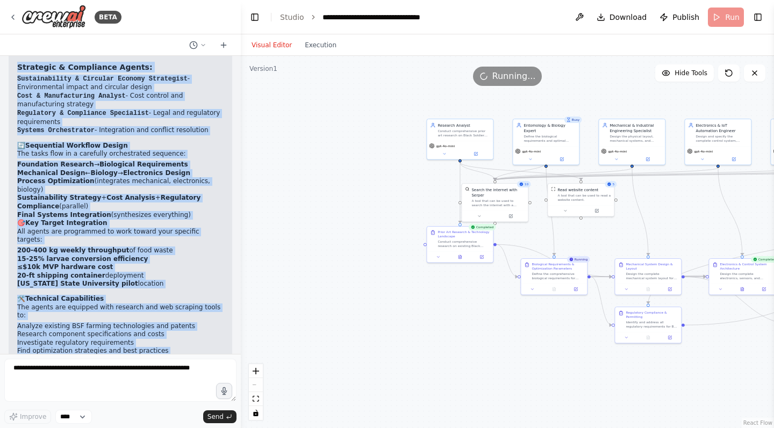
scroll to position [1408, 0]
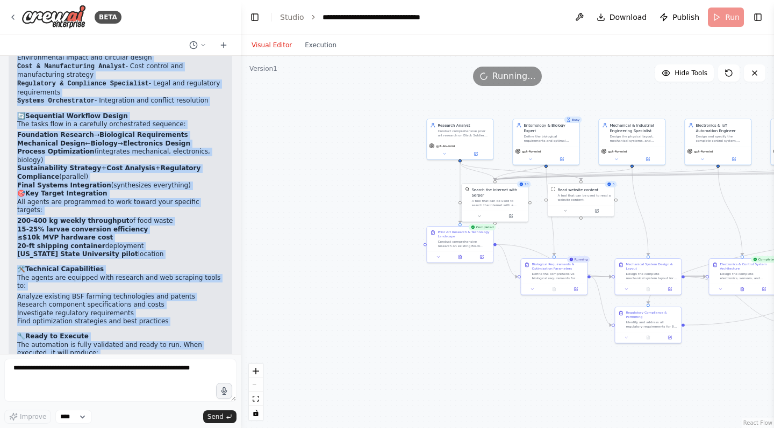
drag, startPoint x: 20, startPoint y: 165, endPoint x: 150, endPoint y: 374, distance: 245.8
click at [150, 370] on div "BETA 02:17 AM ▶ Thought process I'll help you create a comprehensive multi-agen…" at bounding box center [120, 214] width 241 height 428
click at [150, 370] on textarea at bounding box center [120, 380] width 232 height 43
copy div "erfect! I've created your comprehensive "Waste to Nourish BSF Container MVP" au…"
drag, startPoint x: 19, startPoint y: 118, endPoint x: 117, endPoint y: 329, distance: 232.7
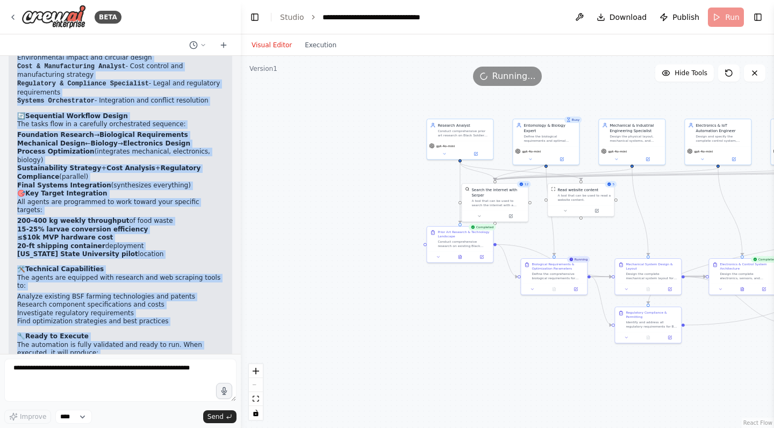
click at [117, 329] on div "Perfect! I've created your comprehensive "Waste to Nourish BSF Container MVP" a…" at bounding box center [120, 154] width 206 height 574
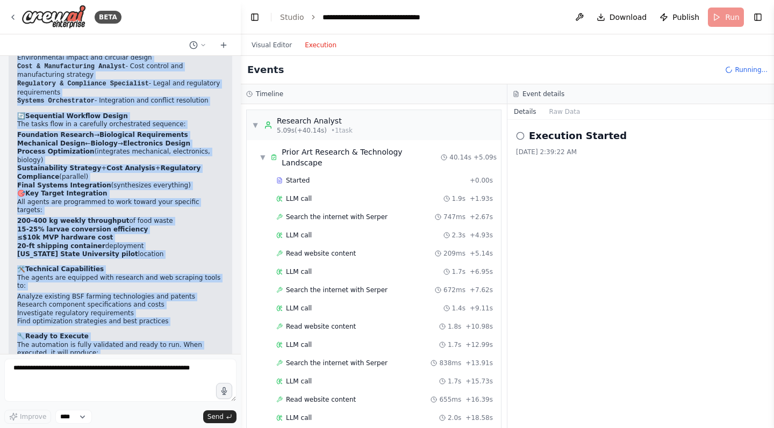
click at [325, 48] on button "Execution" at bounding box center [320, 45] width 45 height 13
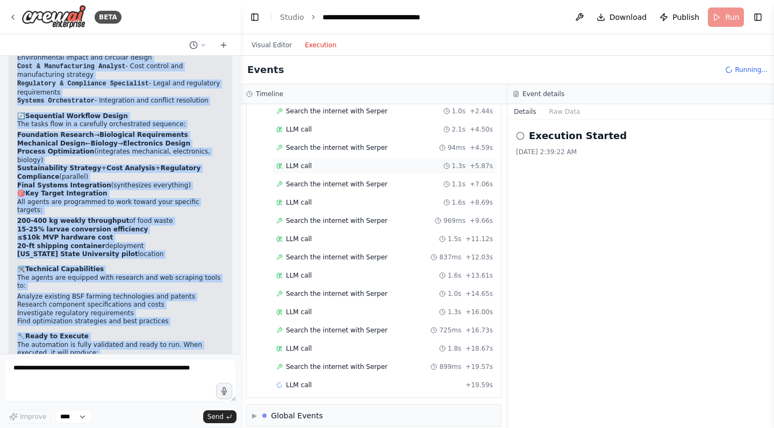
scroll to position [1171, 0]
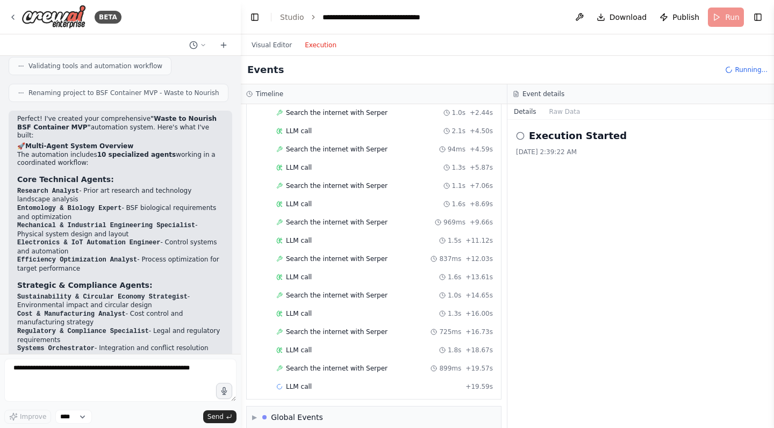
click at [75, 221] on div "Perfect! I've created your comprehensive "Waste to Nourish BSF Container MVP" a…" at bounding box center [120, 402] width 206 height 574
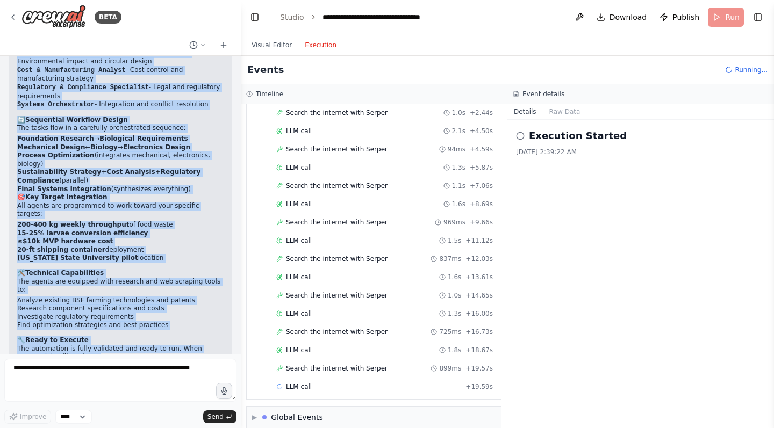
scroll to position [1408, 0]
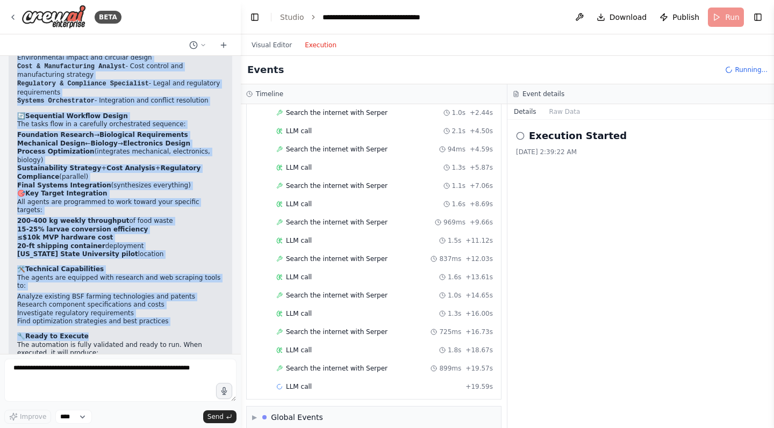
drag, startPoint x: 26, startPoint y: 90, endPoint x: 122, endPoint y: 232, distance: 171.4
click at [122, 232] on div "Perfect! I've created your comprehensive "Waste to Nourish BSF Container MVP" a…" at bounding box center [120, 154] width 206 height 574
copy div "🚀 Multi-Agent System Overview The automation includes 10 specialized agents wor…"
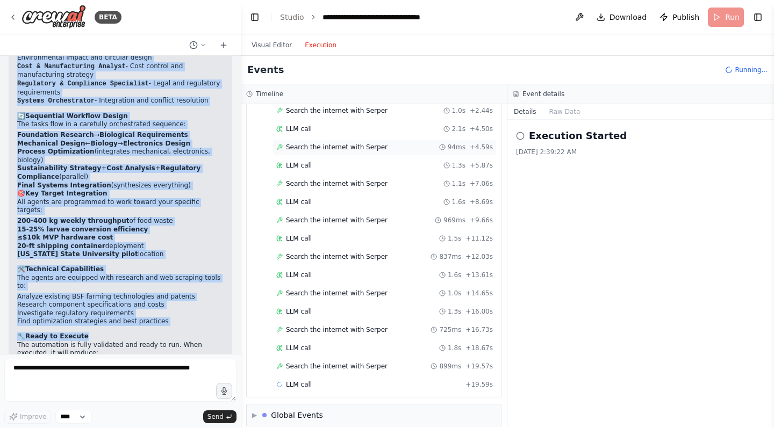
scroll to position [1173, 0]
click at [270, 47] on button "Visual Editor" at bounding box center [271, 45] width 53 height 13
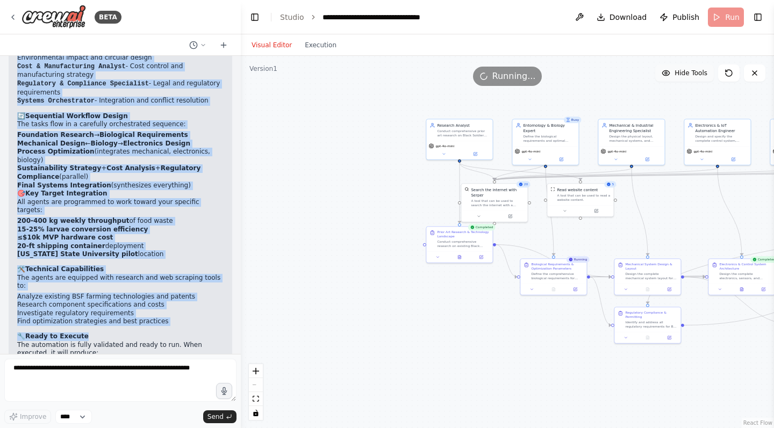
click at [693, 73] on span "Hide Tools" at bounding box center [690, 73] width 33 height 9
click at [690, 73] on span "Show Tools" at bounding box center [689, 73] width 35 height 9
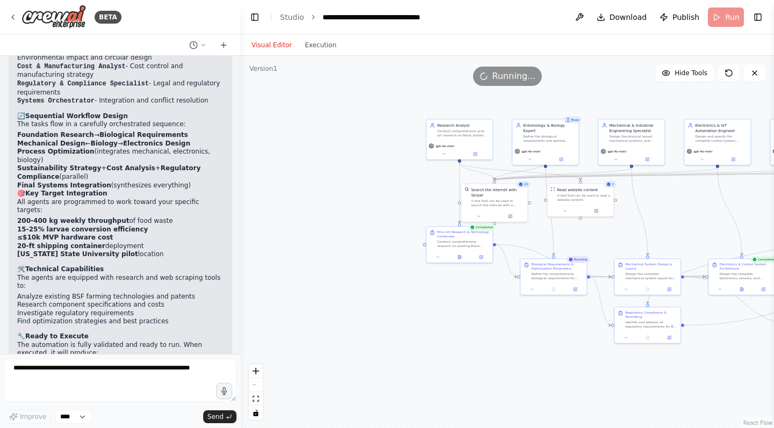
click at [676, 18] on span "Publish" at bounding box center [685, 17] width 27 height 11
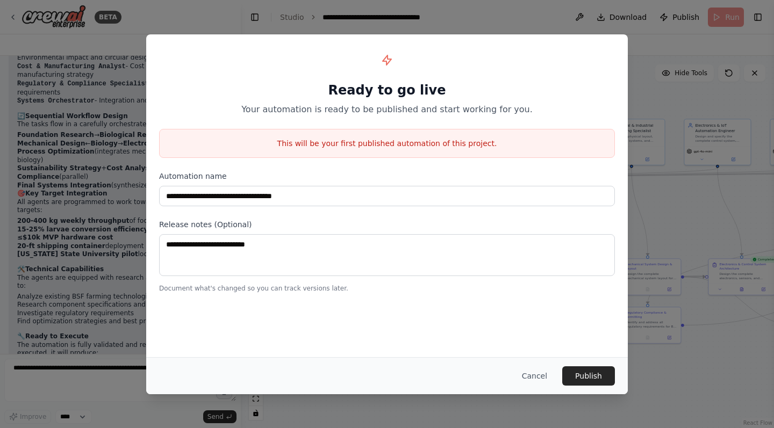
click at [353, 143] on p "This will be your first published automation of this project." at bounding box center [387, 143] width 455 height 11
click at [396, 116] on p "Your automation is ready to be published and start working for you." at bounding box center [387, 109] width 456 height 13
click at [328, 110] on p "Your automation is ready to be published and start working for you." at bounding box center [387, 109] width 456 height 13
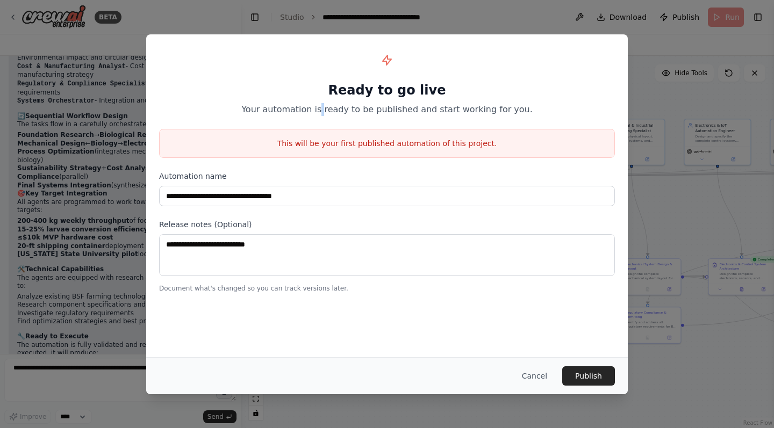
click at [328, 110] on p "Your automation is ready to be published and start working for you." at bounding box center [387, 109] width 456 height 13
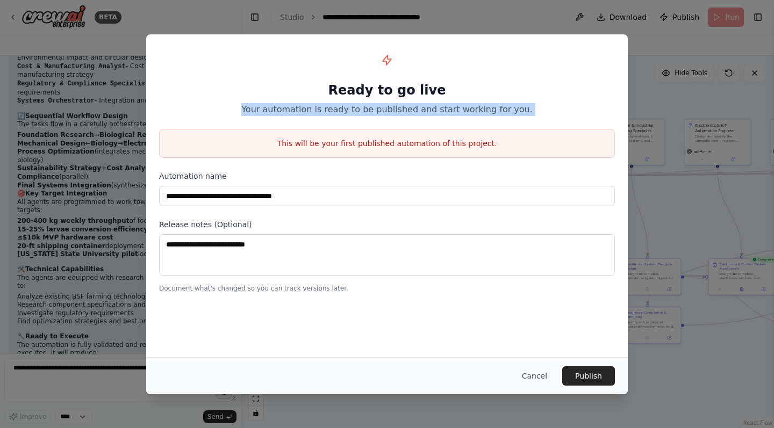
click at [328, 110] on p "Your automation is ready to be published and start working for you." at bounding box center [387, 109] width 456 height 13
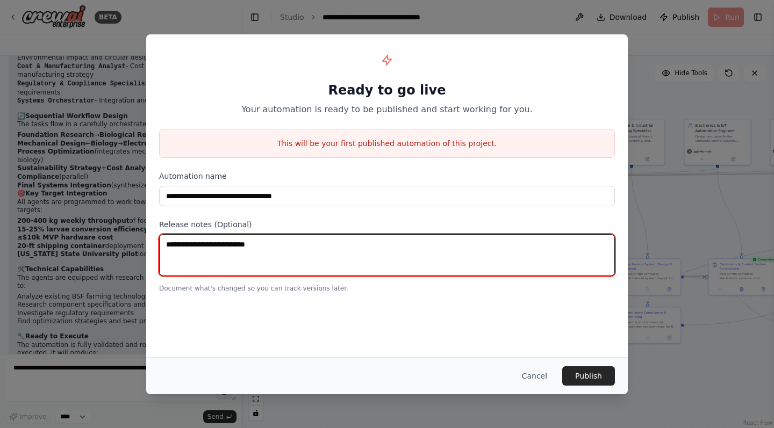
click at [210, 246] on textarea at bounding box center [387, 255] width 456 height 42
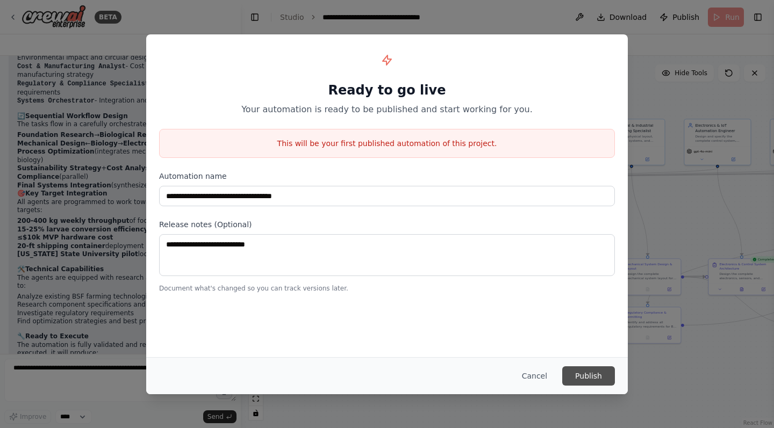
click at [585, 370] on button "Publish" at bounding box center [588, 375] width 53 height 19
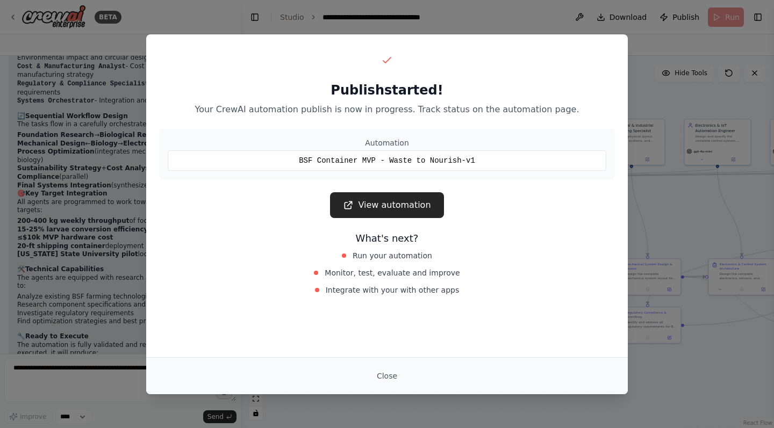
click at [389, 206] on link "View automation" at bounding box center [386, 205] width 113 height 26
click at [384, 370] on button "Close" at bounding box center [387, 375] width 38 height 19
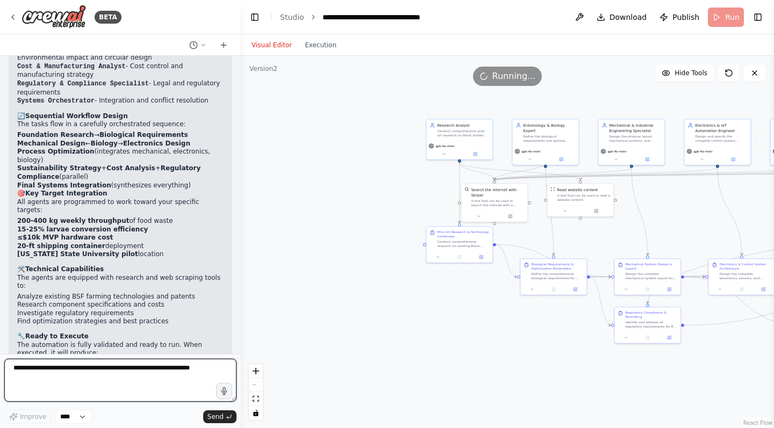
click at [123, 370] on textarea at bounding box center [120, 380] width 232 height 43
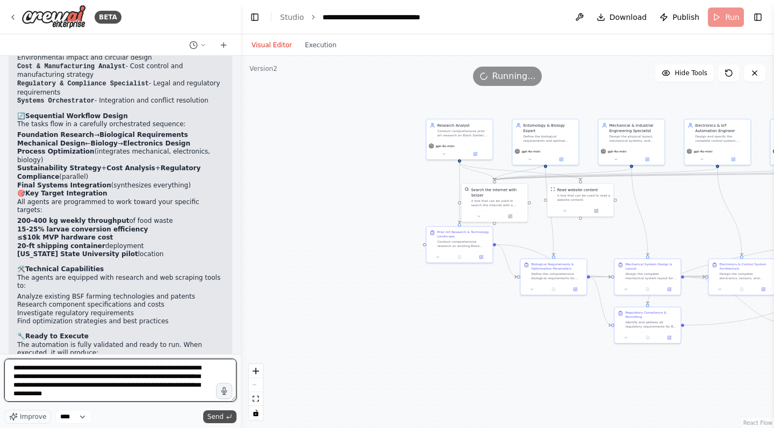
type textarea "**********"
click at [224, 370] on button "Send" at bounding box center [219, 416] width 33 height 13
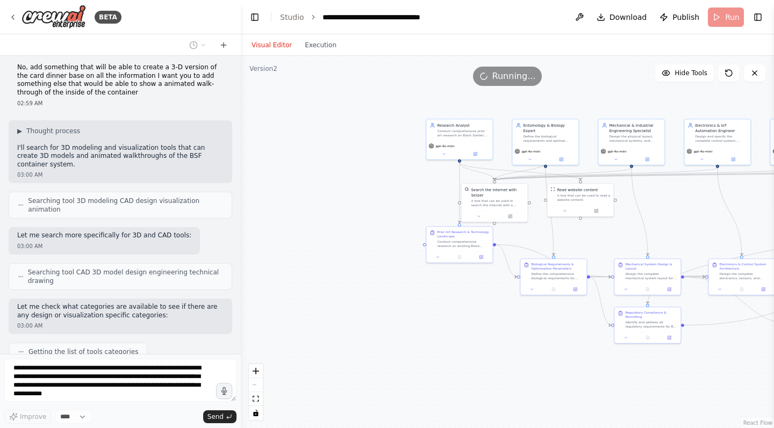
scroll to position [1805, 0]
